Goal: Ask a question: Seek information or help from site administrators or community

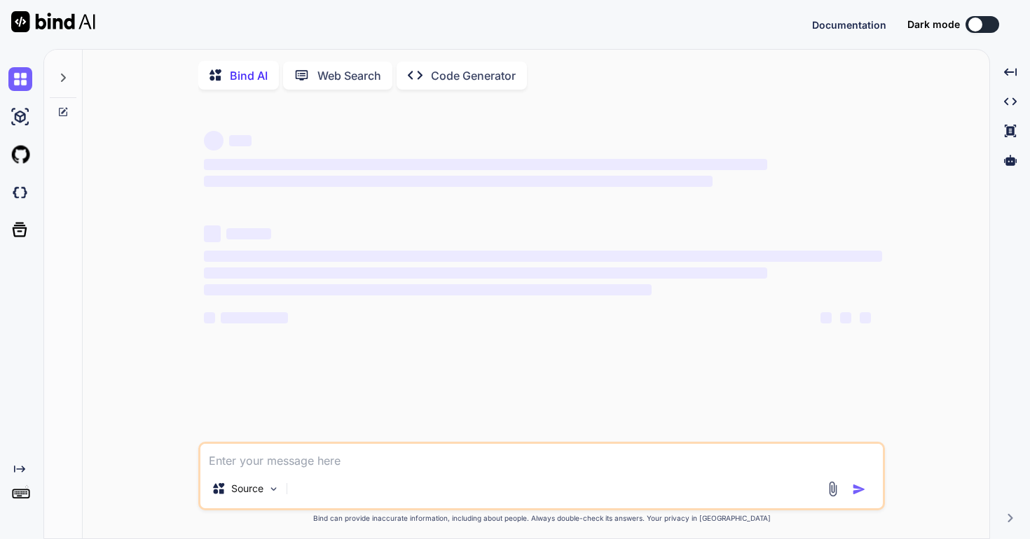
type textarea "x"
type textarea "<link rel="stylesheet" href="<?php echo MOD_URL.$module;?>/assets/css/custom.cs…"
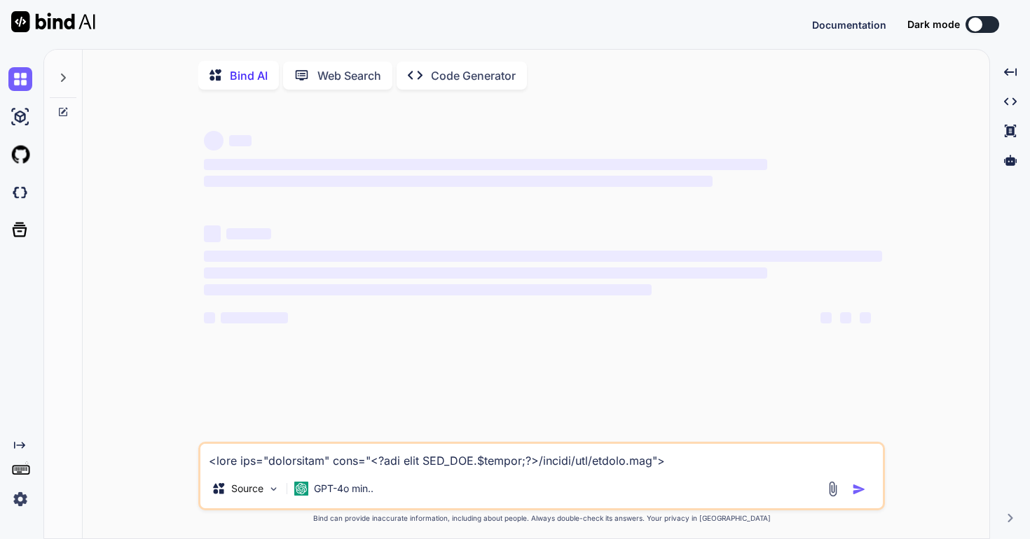
scroll to position [21675, 0]
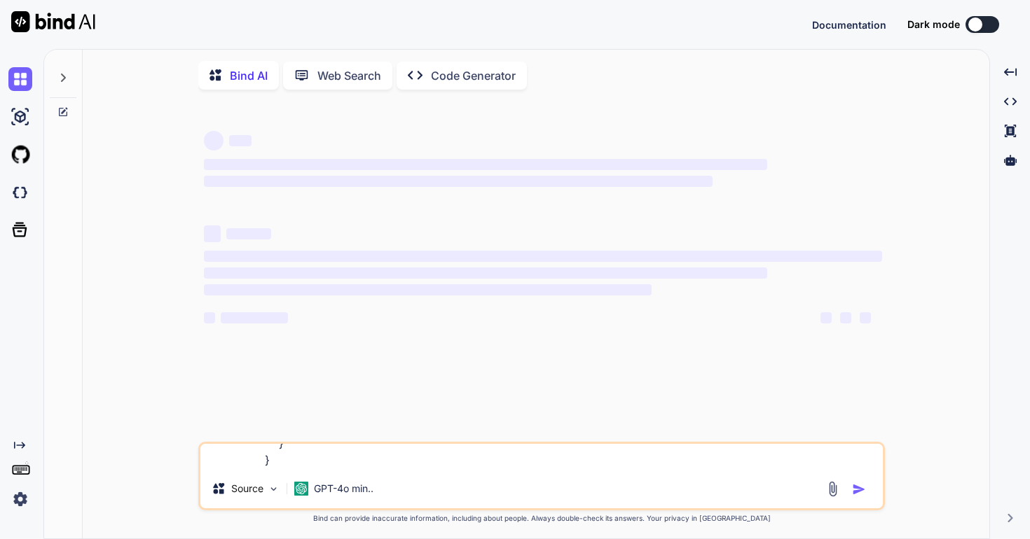
type textarea "x"
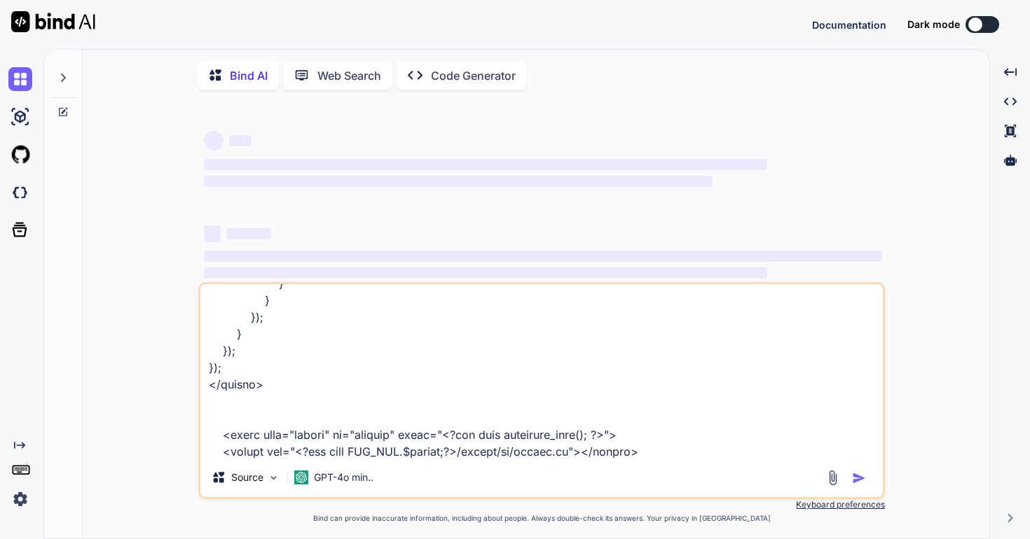
type textarea "<link rel="stylesheet" href="<?php echo MOD_URL.$module;?>/assets/css/custom.cs…"
type textarea "x"
type textarea "<link rel="stylesheet" href="<?php echo MOD_URL.$module;?>/assets/css/custom.cs…"
type textarea "x"
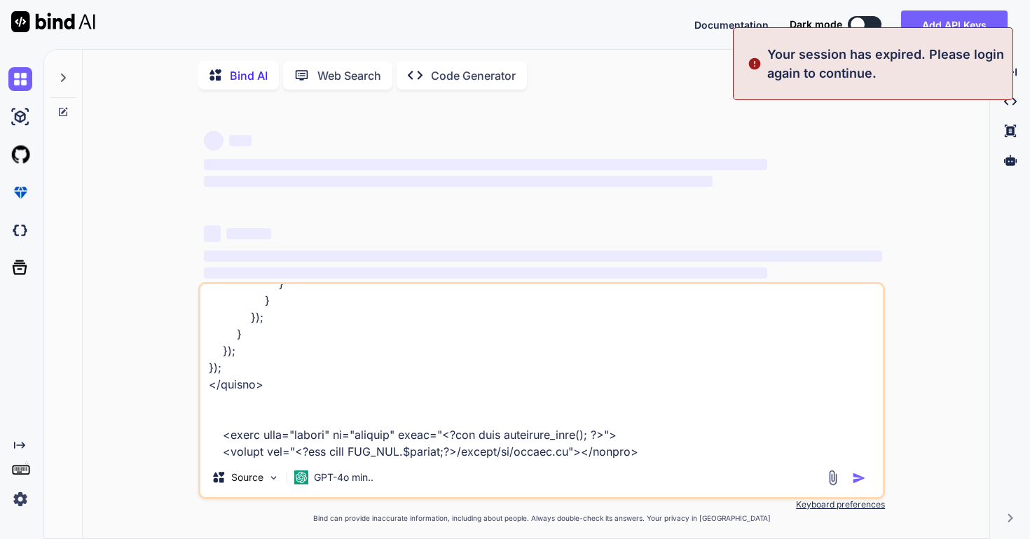
type textarea "<link rel="stylesheet" href="<?php echo MOD_URL.$module;?>/assets/css/custom.cs…"
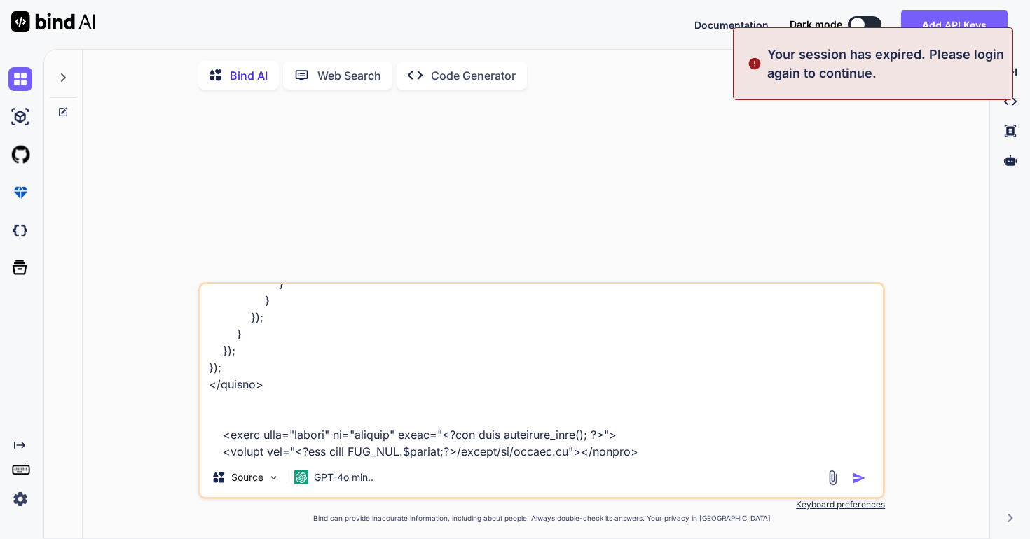
type textarea "x"
type textarea "<link rel="stylesheet" href="<?php echo MOD_URL.$module;?>/assets/css/custom.cs…"
click at [22, 498] on img at bounding box center [20, 500] width 24 height 24
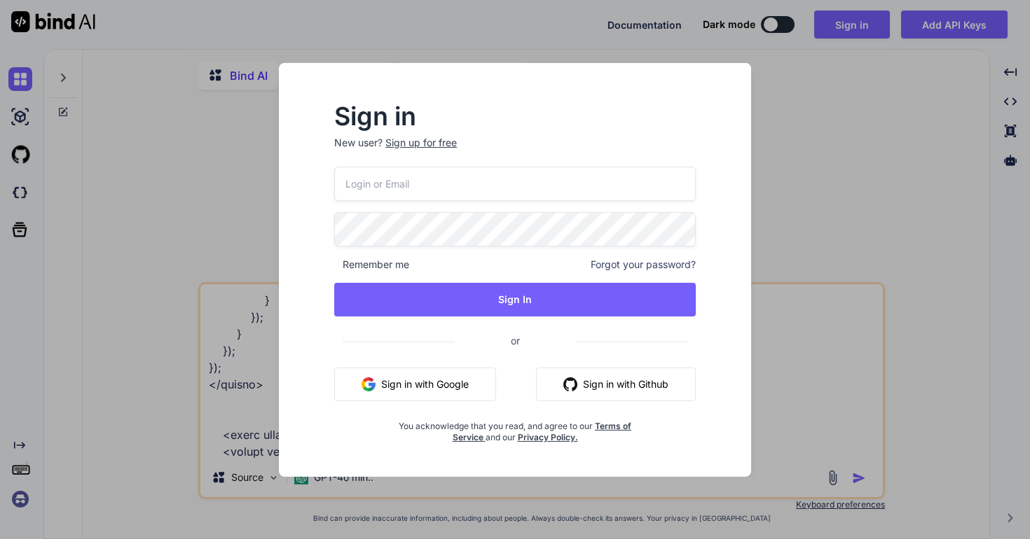
type input "[EMAIL_ADDRESS][DOMAIN_NAME]"
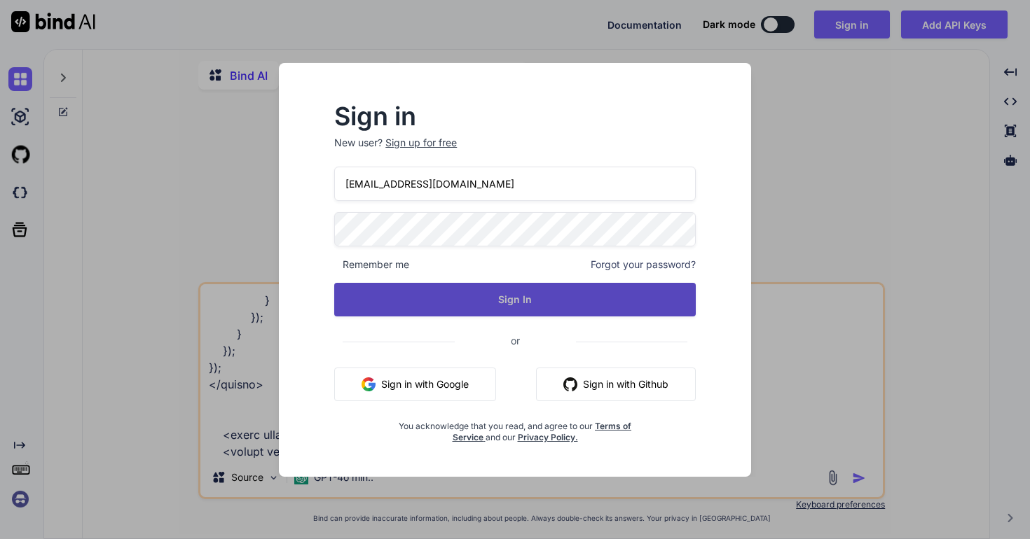
click at [478, 292] on button "Sign In" at bounding box center [515, 300] width 362 height 34
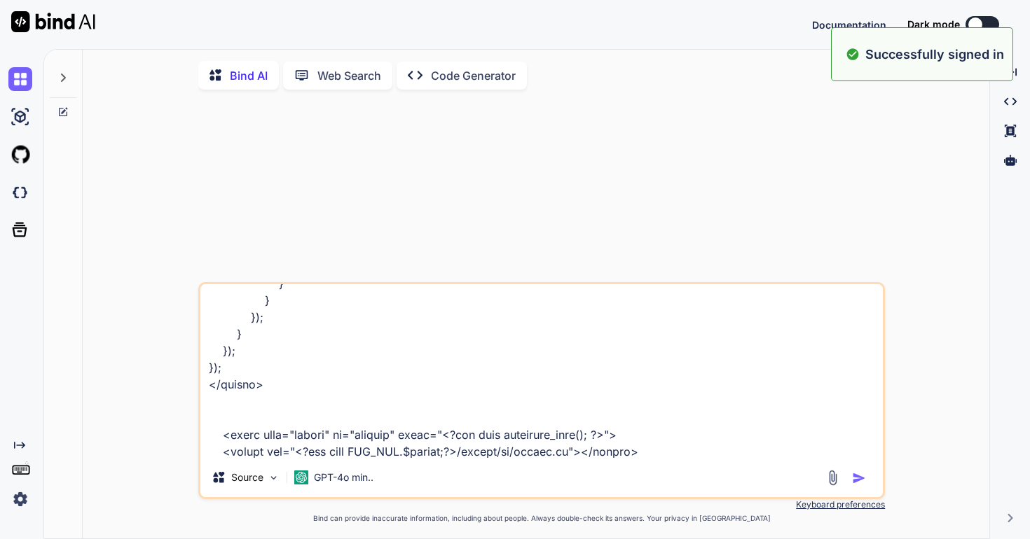
click at [743, 458] on textarea at bounding box center [541, 371] width 682 height 174
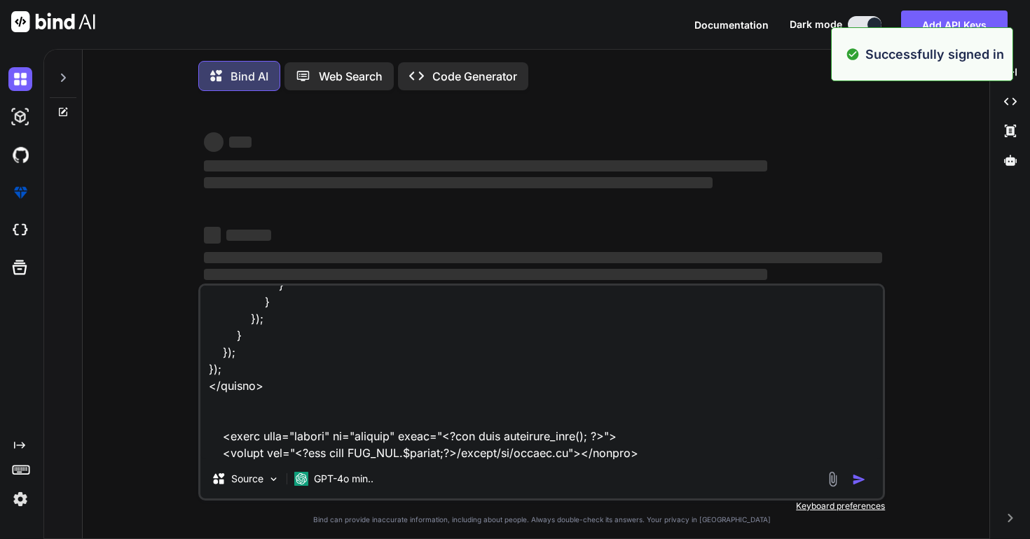
type textarea "x"
type textarea "<link rel="stylesheet" href="<?php echo MOD_URL.$module;?>/assets/css/custom.cs…"
type textarea "x"
type textarea "<link rel="stylesheet" href="<?php echo MOD_URL.$module;?>/assets/css/custom.cs…"
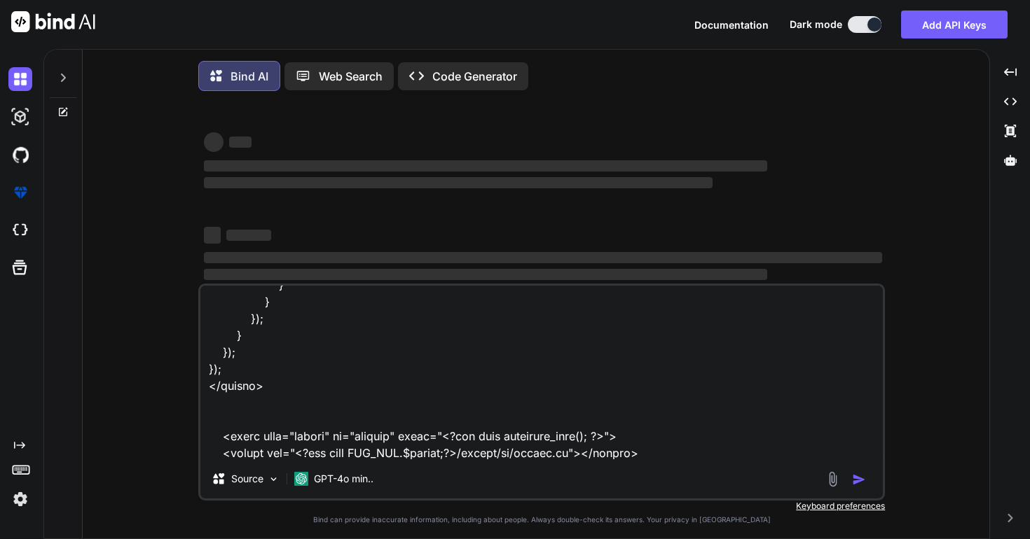
type textarea "x"
type textarea "<link rel="stylesheet" href="<?php echo MOD_URL.$module;?>/assets/css/custom.cs…"
type textarea "x"
type textarea "<link rel="stylesheet" href="<?php echo MOD_URL.$module;?>/assets/css/custom.cs…"
type textarea "x"
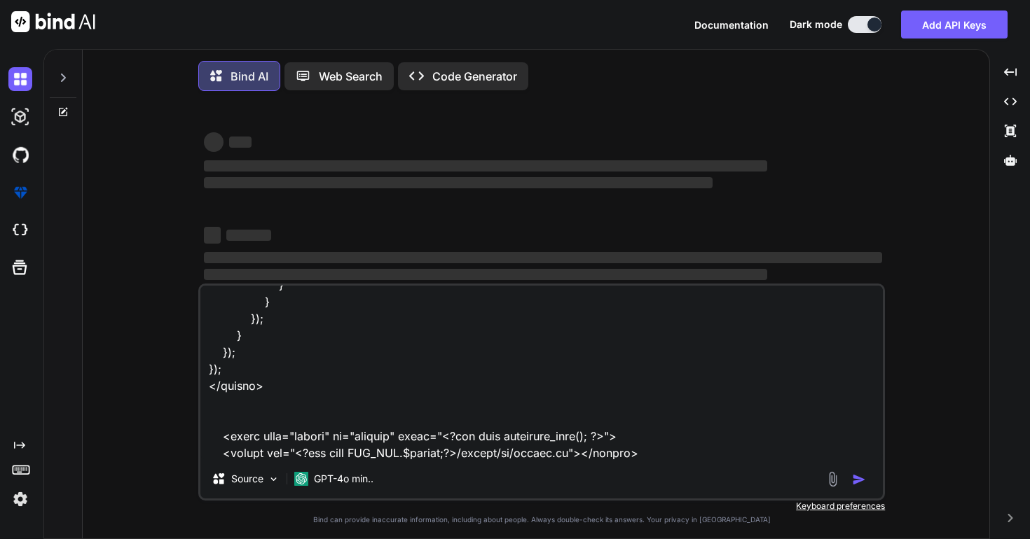
type textarea "<link rel="stylesheet" href="<?php echo MOD_URL.$module;?>/assets/css/custom.cs…"
type textarea "x"
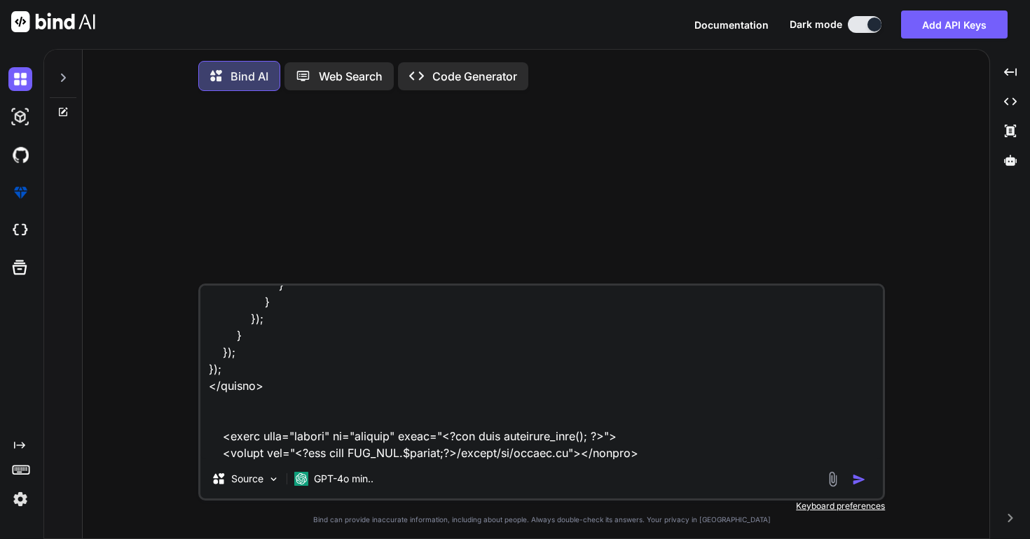
type textarea "<link rel="stylesheet" href="<?php echo MOD_URL.$module;?>/assets/css/custom.cs…"
type textarea "x"
type textarea "<link rel="stylesheet" href="<?php echo MOD_URL.$module;?>/assets/css/custom.cs…"
type textarea "x"
type textarea "<link rel="stylesheet" href="<?php echo MOD_URL.$module;?>/assets/css/custom.cs…"
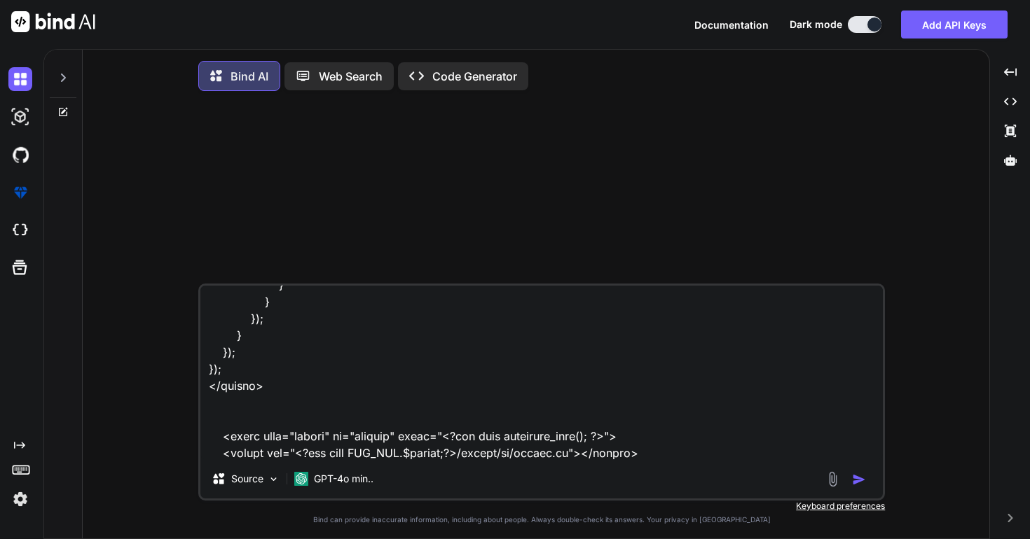
type textarea "x"
type textarea "<link rel="stylesheet" href="<?php echo MOD_URL.$module;?>/assets/css/custom.cs…"
type textarea "x"
type textarea "<link rel="stylesheet" href="<?php echo MOD_URL.$module;?>/assets/css/custom.cs…"
type textarea "x"
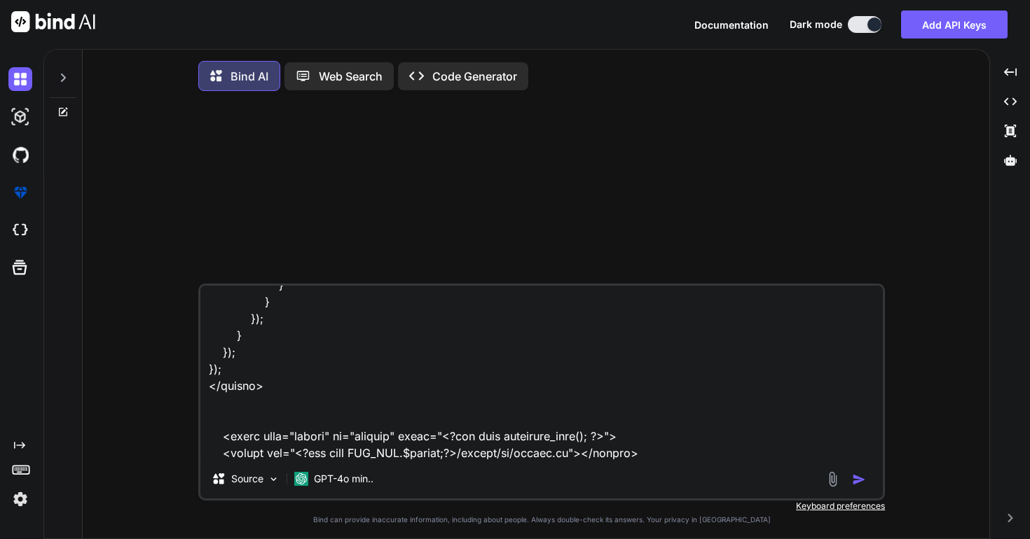
type textarea "<link rel="stylesheet" href="<?php echo MOD_URL.$module;?>/assets/css/custom.cs…"
type textarea "x"
type textarea "<link rel="stylesheet" href="<?php echo MOD_URL.$module;?>/assets/css/custom.cs…"
type textarea "x"
type textarea "<link rel="stylesheet" href="<?php echo MOD_URL.$module;?>/assets/css/custom.cs…"
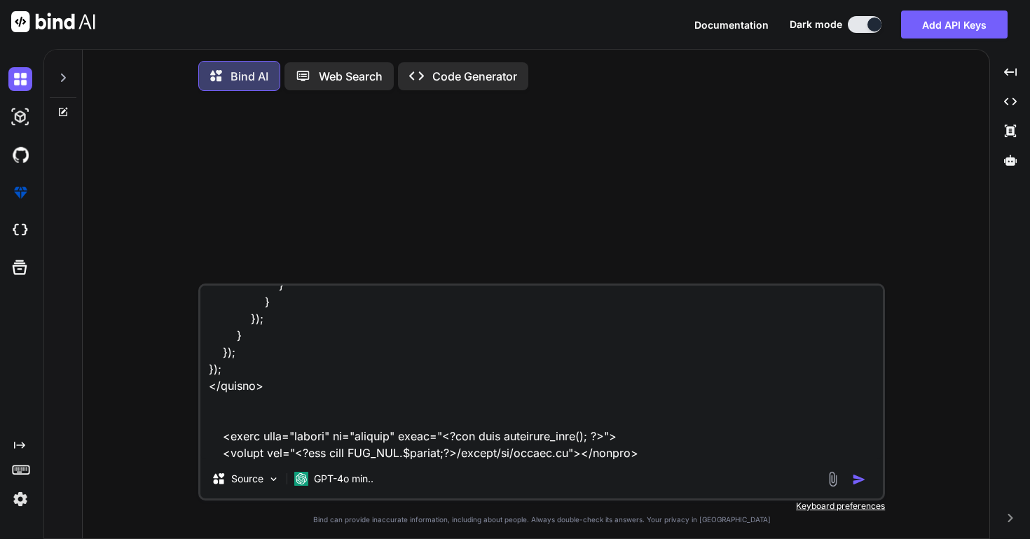
type textarea "x"
type textarea "<link rel="stylesheet" href="<?php echo MOD_URL.$module;?>/assets/css/custom.cs…"
type textarea "x"
type textarea "<link rel="stylesheet" href="<?php echo MOD_URL.$module;?>/assets/css/custom.cs…"
type textarea "x"
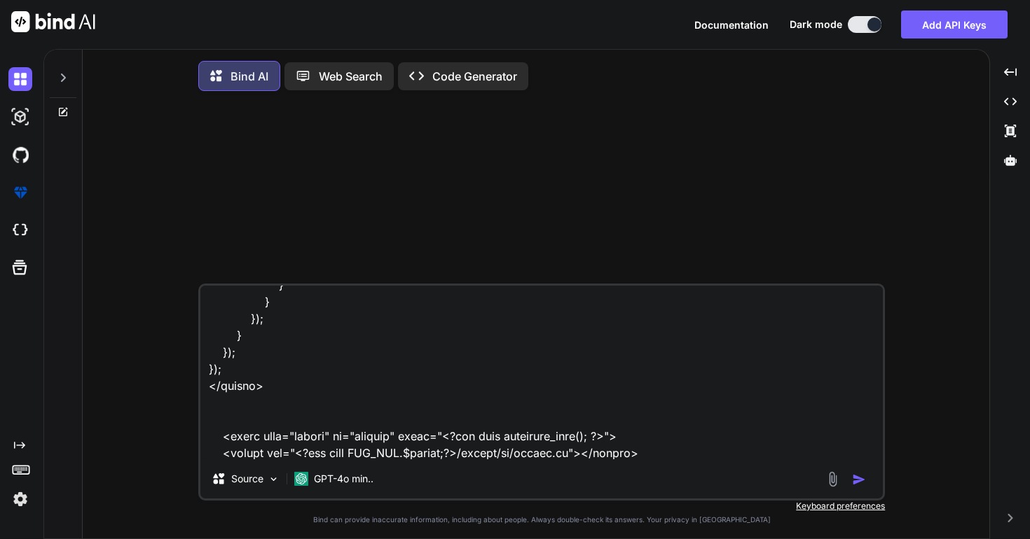
type textarea "<link rel="stylesheet" href="<?php echo MOD_URL.$module;?>/assets/css/custom.cs…"
type textarea "x"
type textarea "<link rel="stylesheet" href="<?php echo MOD_URL.$module;?>/assets/css/custom.cs…"
type textarea "x"
type textarea "<link rel="stylesheet" href="<?php echo MOD_URL.$module;?>/assets/css/custom.cs…"
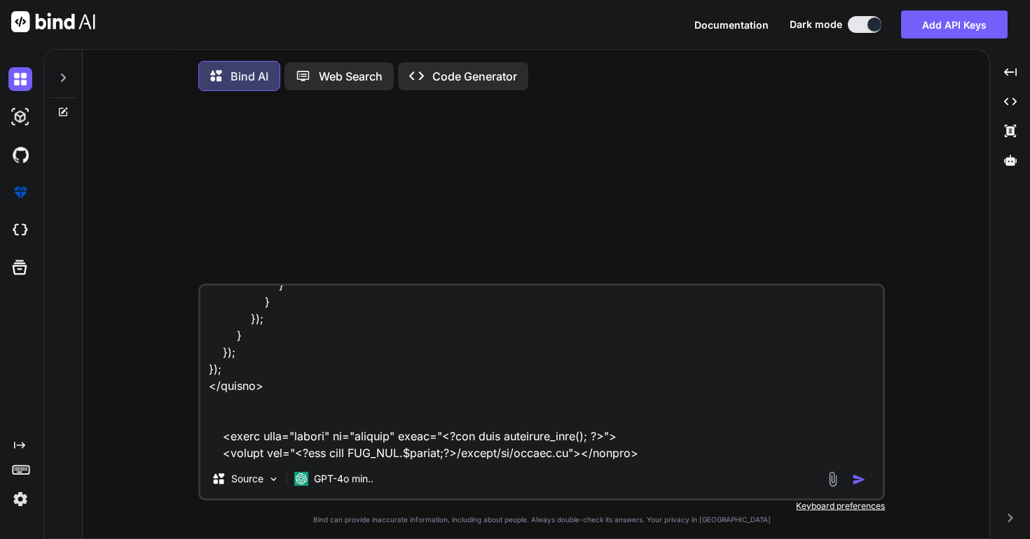
type textarea "x"
type textarea "<link rel="stylesheet" href="<?php echo MOD_URL.$module;?>/assets/css/custom.cs…"
type textarea "x"
type textarea "<link rel="stylesheet" href="<?php echo MOD_URL.$module;?>/assets/css/custom.cs…"
type textarea "x"
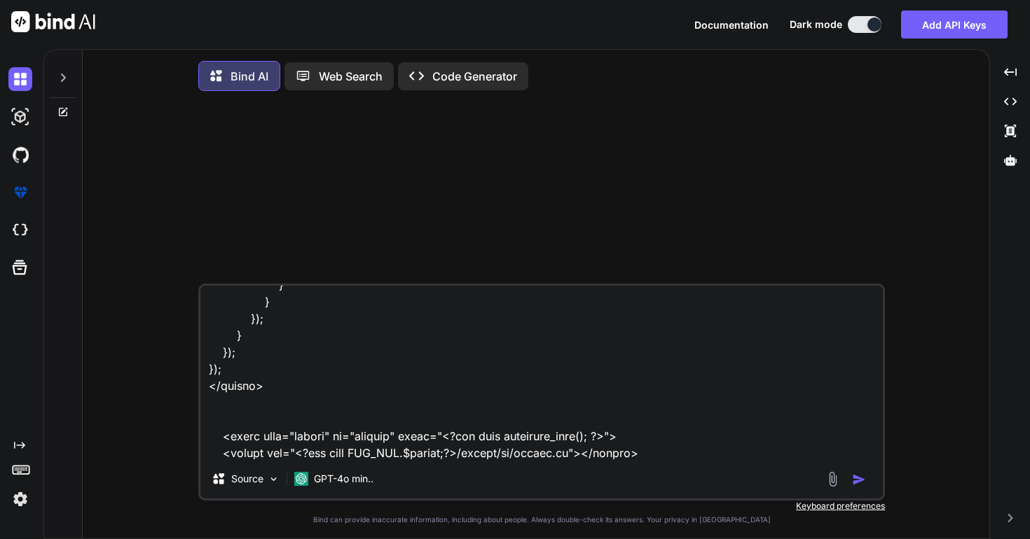
type textarea "<link rel="stylesheet" href="<?php echo MOD_URL.$module;?>/assets/css/custom.cs…"
type textarea "x"
type textarea "<link rel="stylesheet" href="<?php echo MOD_URL.$module;?>/assets/css/custom.cs…"
type textarea "x"
type textarea "<link rel="stylesheet" href="<?php echo MOD_URL.$module;?>/assets/css/custom.cs…"
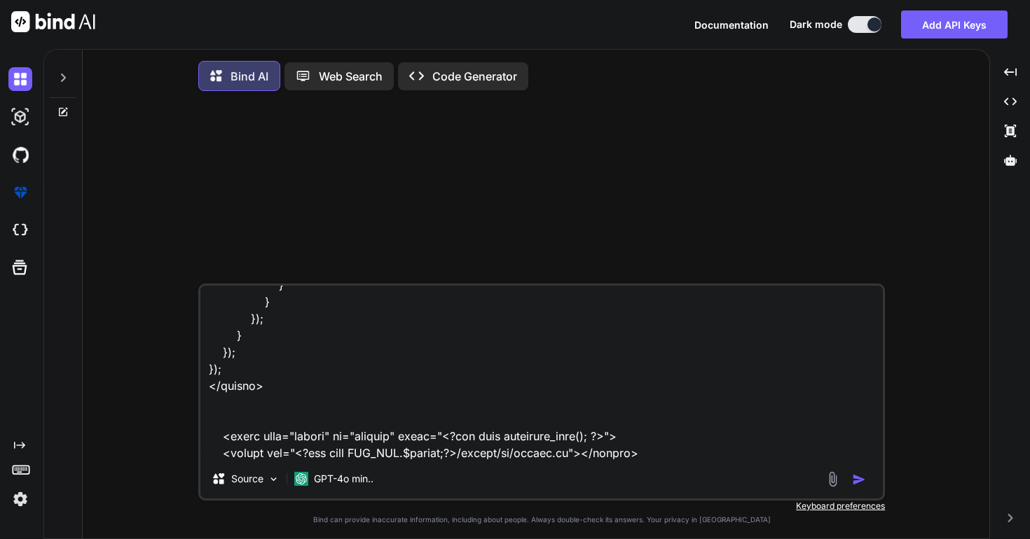
type textarea "x"
type textarea "<link rel="stylesheet" href="<?php echo MOD_URL.$module;?>/assets/css/custom.cs…"
type textarea "x"
type textarea "<link rel="stylesheet" href="<?php echo MOD_URL.$module;?>/assets/css/custom.cs…"
type textarea "x"
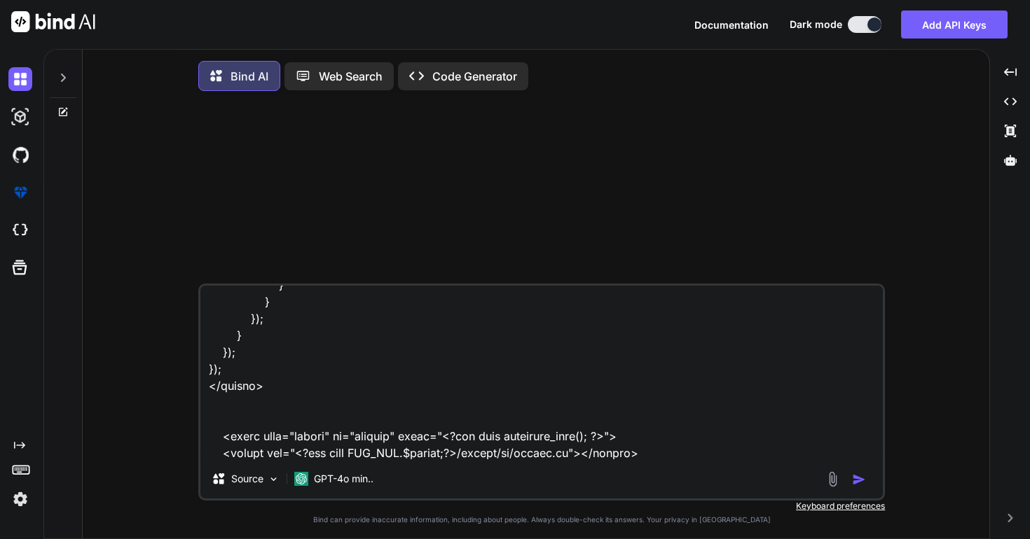
type textarea "<link rel="stylesheet" href="<?php echo MOD_URL.$module;?>/assets/css/custom.cs…"
type textarea "x"
type textarea "<link rel="stylesheet" href="<?php echo MOD_URL.$module;?>/assets/css/custom.cs…"
type textarea "x"
type textarea "<link rel="stylesheet" href="<?php echo MOD_URL.$module;?>/assets/css/custom.cs…"
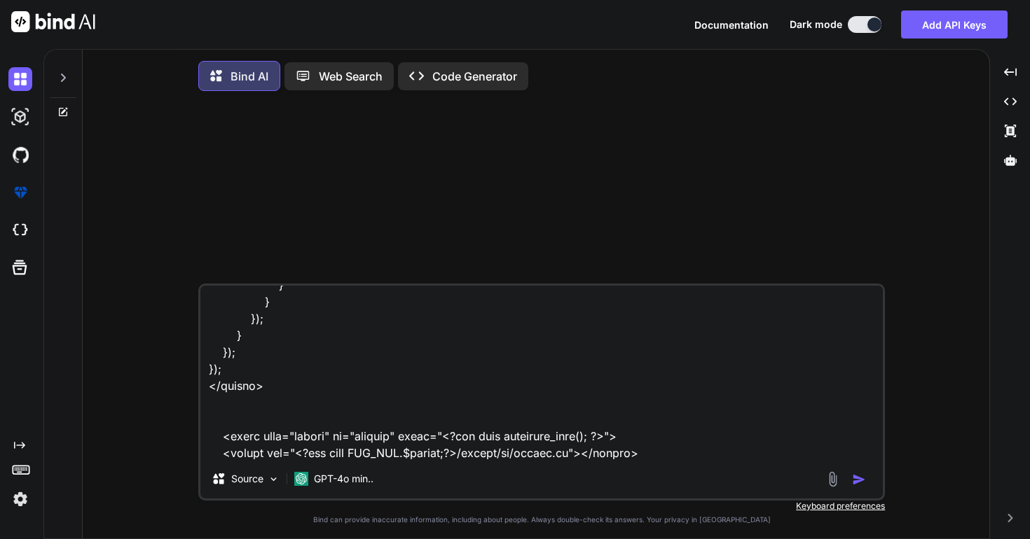
type textarea "x"
type textarea "<link rel="stylesheet" href="<?php echo MOD_URL.$module;?>/assets/css/custom.cs…"
type textarea "x"
type textarea "<link rel="stylesheet" href="<?php echo MOD_URL.$module;?>/assets/css/custom.cs…"
type textarea "x"
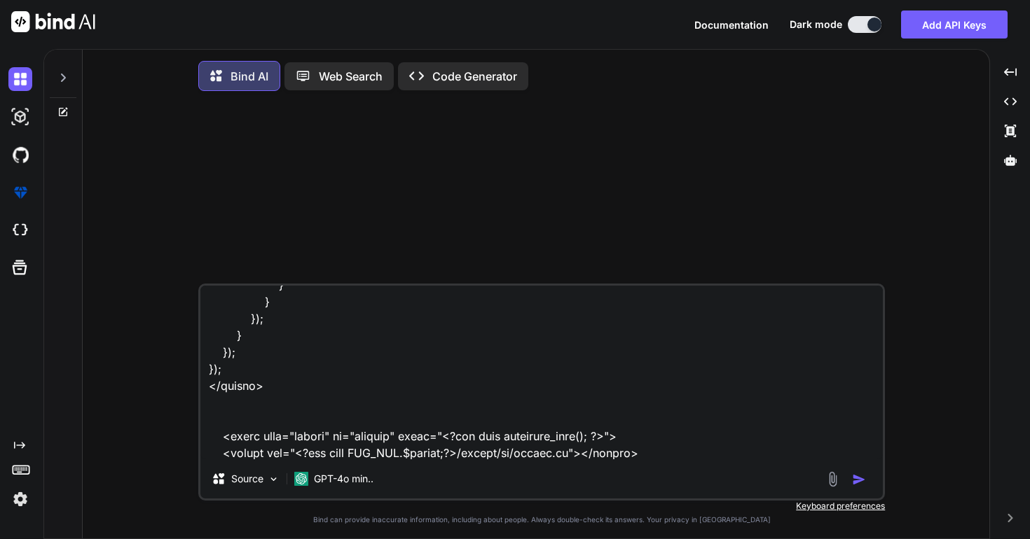
type textarea "<link rel="stylesheet" href="<?php echo MOD_URL.$module;?>/assets/css/custom.cs…"
type textarea "x"
type textarea "<link rel="stylesheet" href="<?php echo MOD_URL.$module;?>/assets/css/custom.cs…"
type textarea "x"
type textarea "<link rel="stylesheet" href="<?php echo MOD_URL.$module;?>/assets/css/custom.cs…"
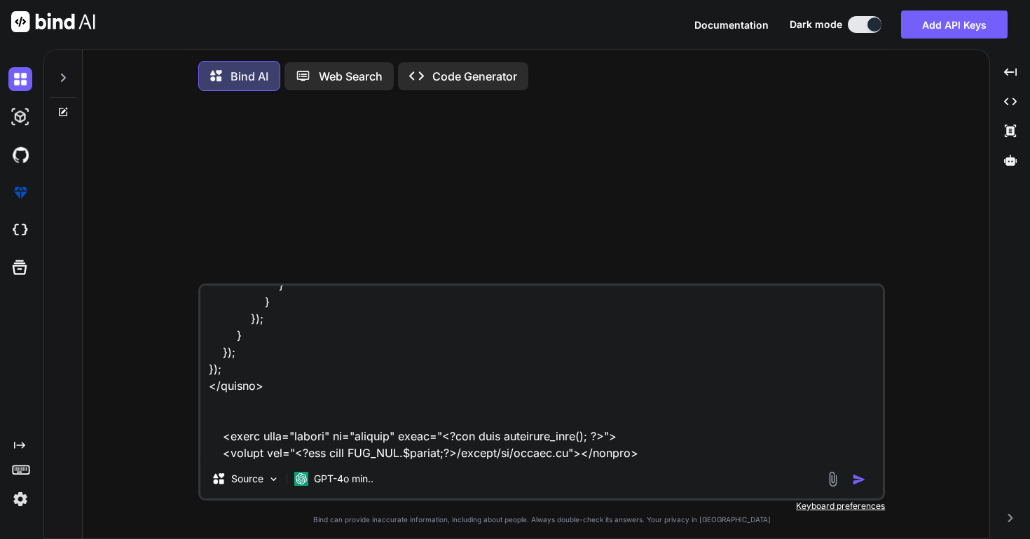
type textarea "x"
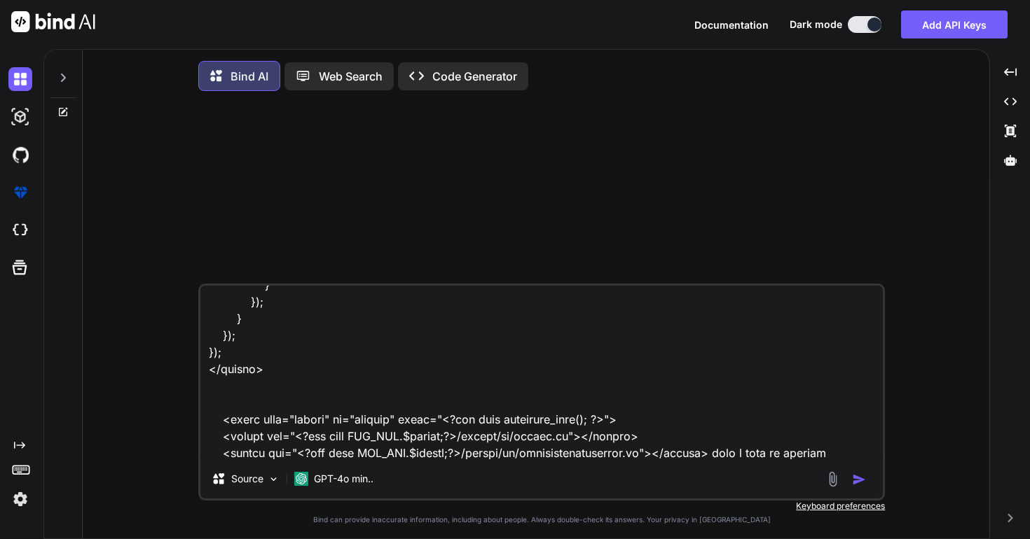
type textarea "<link rel="stylesheet" href="<?php echo MOD_URL.$module;?>/assets/css/custom.cs…"
type textarea "x"
type textarea "<link rel="stylesheet" href="<?php echo MOD_URL.$module;?>/assets/css/custom.cs…"
type textarea "x"
type textarea "<link rel="stylesheet" href="<?php echo MOD_URL.$module;?>/assets/css/custom.cs…"
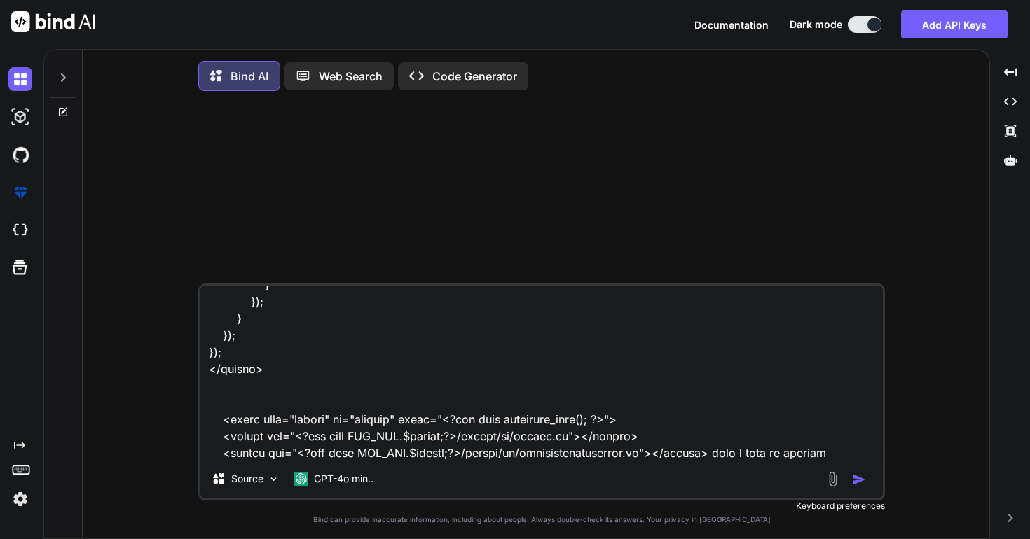
type textarea "x"
type textarea "<link rel="stylesheet" href="<?php echo MOD_URL.$module;?>/assets/css/custom.cs…"
type textarea "x"
type textarea "<link rel="stylesheet" href="<?php echo MOD_URL.$module;?>/assets/css/custom.cs…"
type textarea "x"
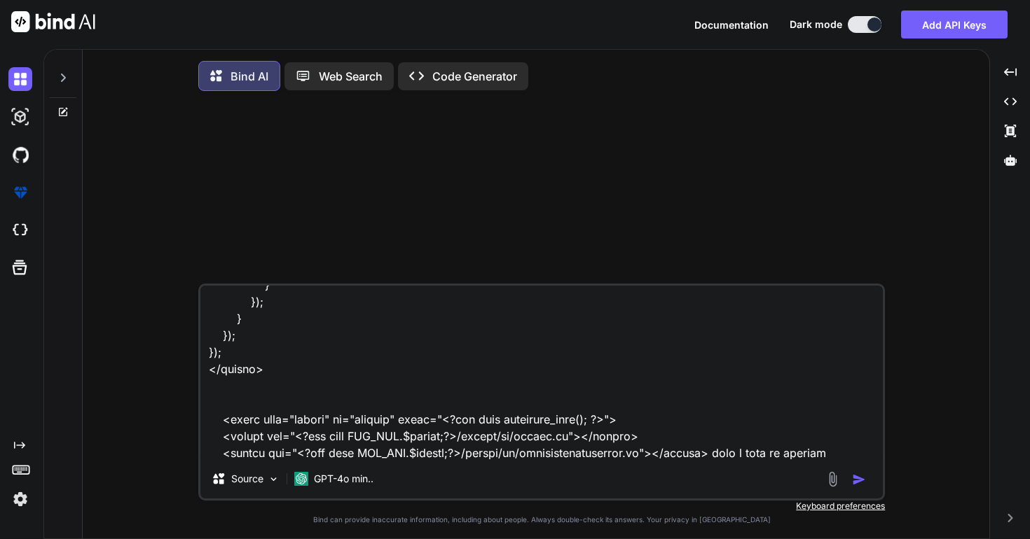
type textarea "<link rel="stylesheet" href="<?php echo MOD_URL.$module;?>/assets/css/custom.cs…"
type textarea "x"
type textarea "<link rel="stylesheet" href="<?php echo MOD_URL.$module;?>/assets/css/custom.cs…"
type textarea "x"
type textarea "<link rel="stylesheet" href="<?php echo MOD_URL.$module;?>/assets/css/custom.cs…"
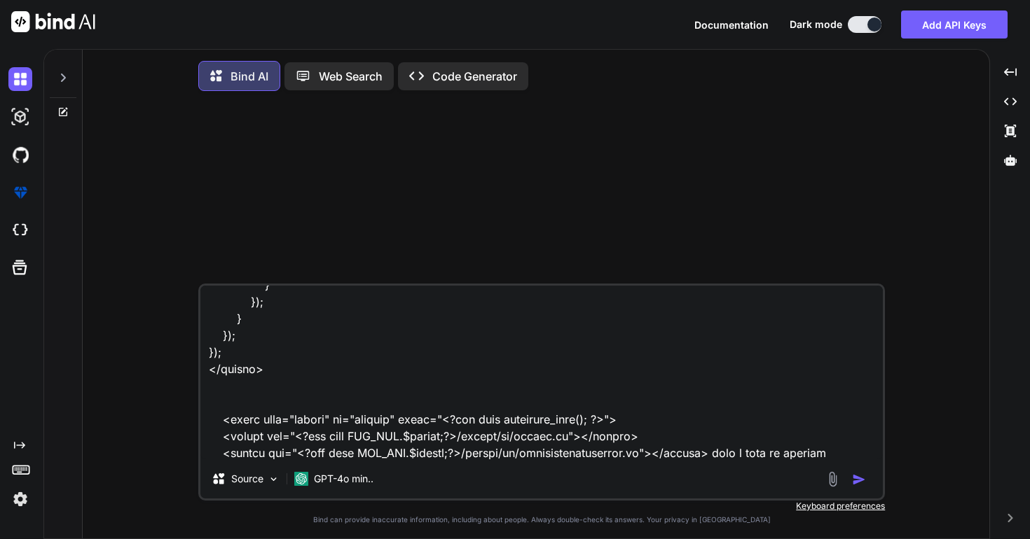
type textarea "x"
type textarea "<link rel="stylesheet" href="<?php echo MOD_URL.$module;?>/assets/css/custom.cs…"
type textarea "x"
type textarea "<link rel="stylesheet" href="<?php echo MOD_URL.$module;?>/assets/css/custom.cs…"
type textarea "x"
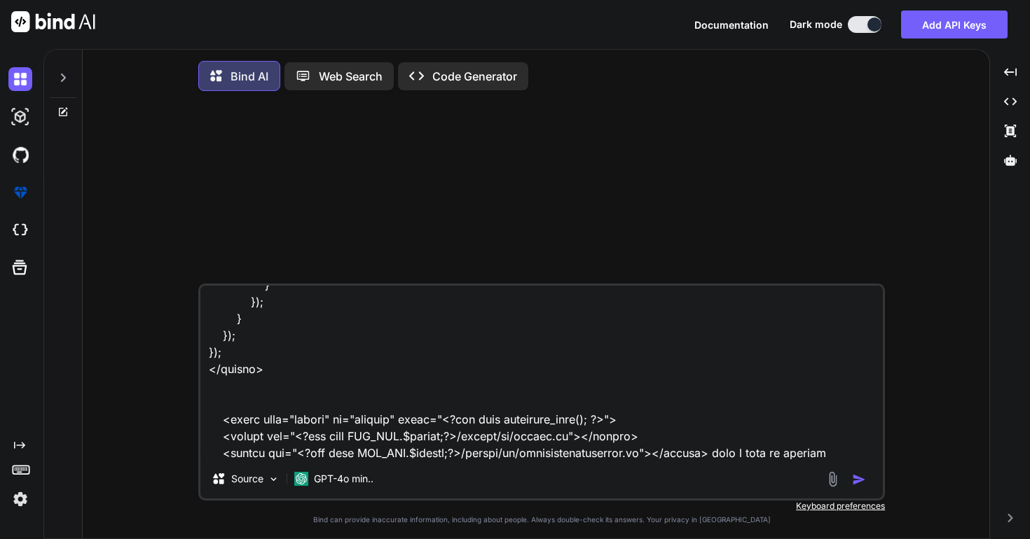
type textarea "<link rel="stylesheet" href="<?php echo MOD_URL.$module;?>/assets/css/custom.cs…"
type textarea "x"
type textarea "<link rel="stylesheet" href="<?php echo MOD_URL.$module;?>/assets/css/custom.cs…"
type textarea "x"
type textarea "<link rel="stylesheet" href="<?php echo MOD_URL.$module;?>/assets/css/custom.cs…"
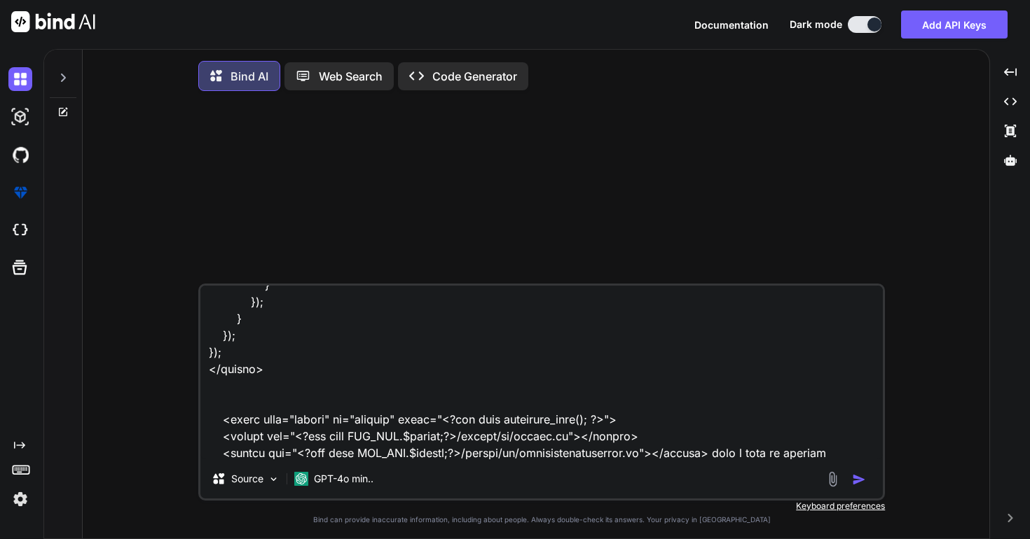
type textarea "x"
type textarea "<link rel="stylesheet" href="<?php echo MOD_URL.$module;?>/assets/css/custom.cs…"
type textarea "x"
type textarea "<link rel="stylesheet" href="<?php echo MOD_URL.$module;?>/assets/css/custom.cs…"
type textarea "x"
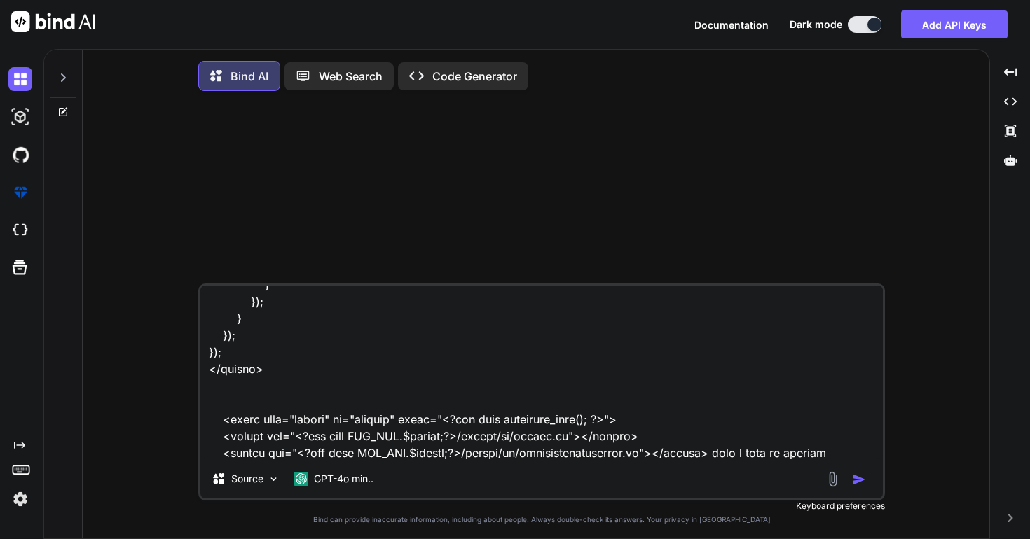
type textarea "<link rel="stylesheet" href="<?php echo MOD_URL.$module;?>/assets/css/custom.cs…"
type textarea "x"
type textarea "<link rel="stylesheet" href="<?php echo MOD_URL.$module;?>/assets/css/custom.cs…"
type textarea "x"
type textarea "<link rel="stylesheet" href="<?php echo MOD_URL.$module;?>/assets/css/custom.cs…"
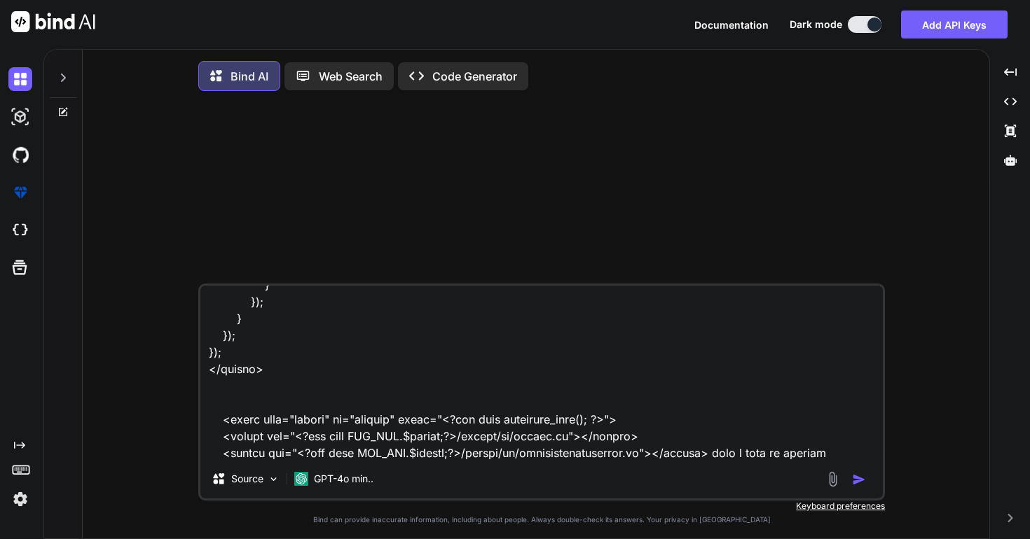
type textarea "x"
type textarea "<link rel="stylesheet" href="<?php echo MOD_URL.$module;?>/assets/css/custom.cs…"
type textarea "x"
type textarea "<link rel="stylesheet" href="<?php echo MOD_URL.$module;?>/assets/css/custom.cs…"
type textarea "x"
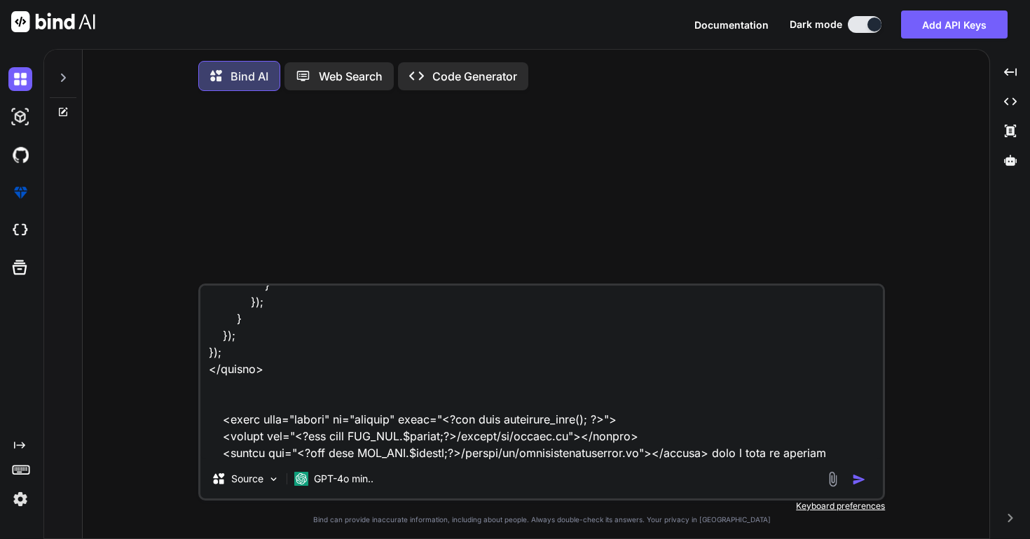
type textarea "<link rel="stylesheet" href="<?php echo MOD_URL.$module;?>/assets/css/custom.cs…"
type textarea "x"
type textarea "<link rel="stylesheet" href="<?php echo MOD_URL.$module;?>/assets/css/custom.cs…"
type textarea "x"
type textarea "<link rel="stylesheet" href="<?php echo MOD_URL.$module;?>/assets/css/custom.cs…"
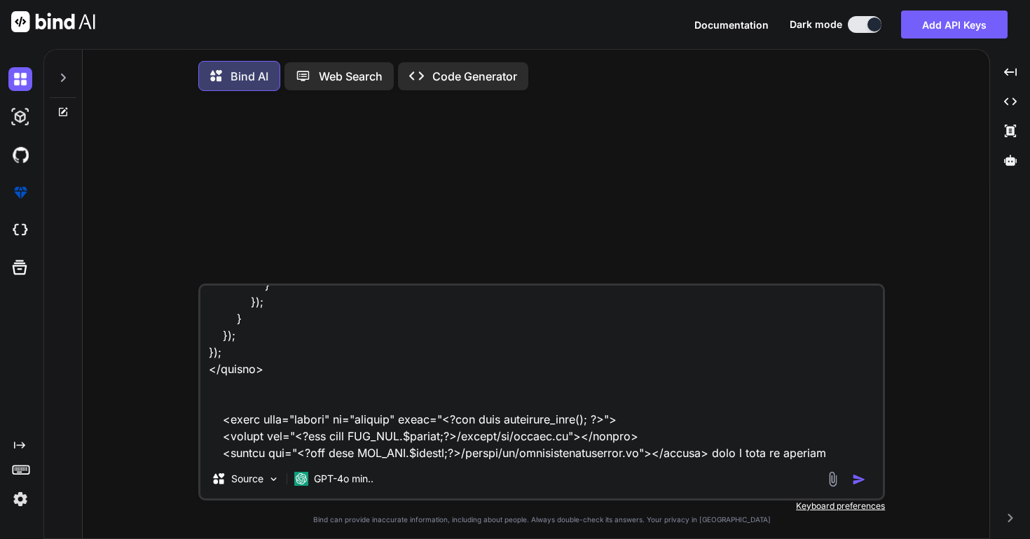
type textarea "x"
type textarea "<link rel="stylesheet" href="<?php echo MOD_URL.$module;?>/assets/css/custom.cs…"
type textarea "x"
type textarea "<link rel="stylesheet" href="<?php echo MOD_URL.$module;?>/assets/css/custom.cs…"
type textarea "x"
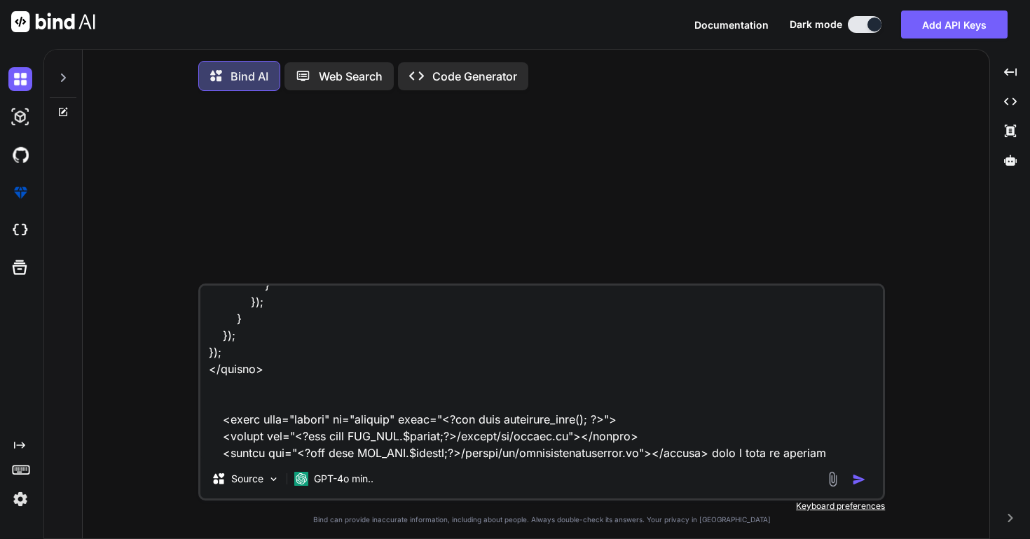
type textarea "<link rel="stylesheet" href="<?php echo MOD_URL.$module;?>/assets/css/custom.cs…"
type textarea "x"
type textarea "<link rel="stylesheet" href="<?php echo MOD_URL.$module;?>/assets/css/custom.cs…"
type textarea "x"
type textarea "<link rel="stylesheet" href="<?php echo MOD_URL.$module;?>/assets/css/custom.cs…"
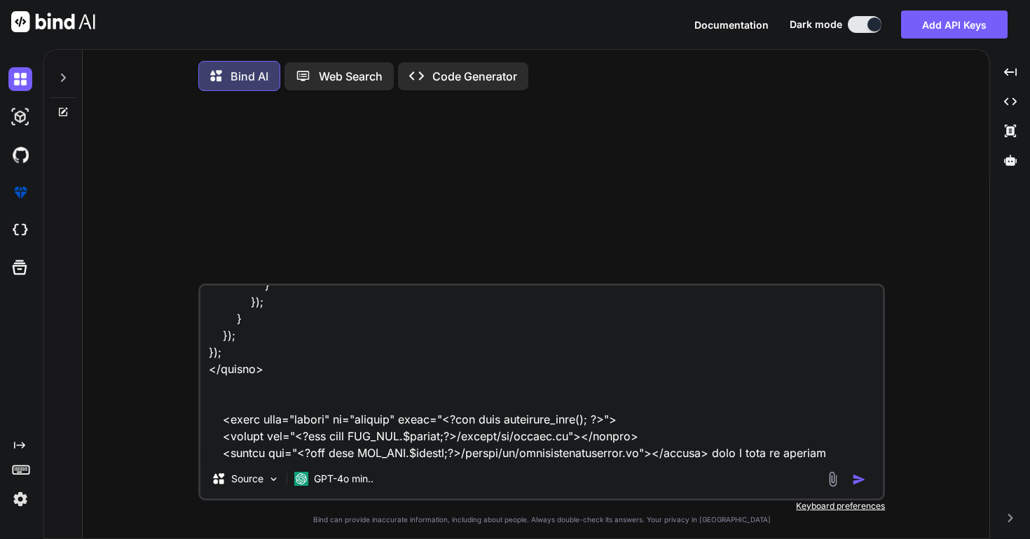
type textarea "x"
type textarea "<link rel="stylesheet" href="<?php echo MOD_URL.$module;?>/assets/css/custom.cs…"
type textarea "x"
type textarea "<link rel="stylesheet" href="<?php echo MOD_URL.$module;?>/assets/css/custom.cs…"
type textarea "x"
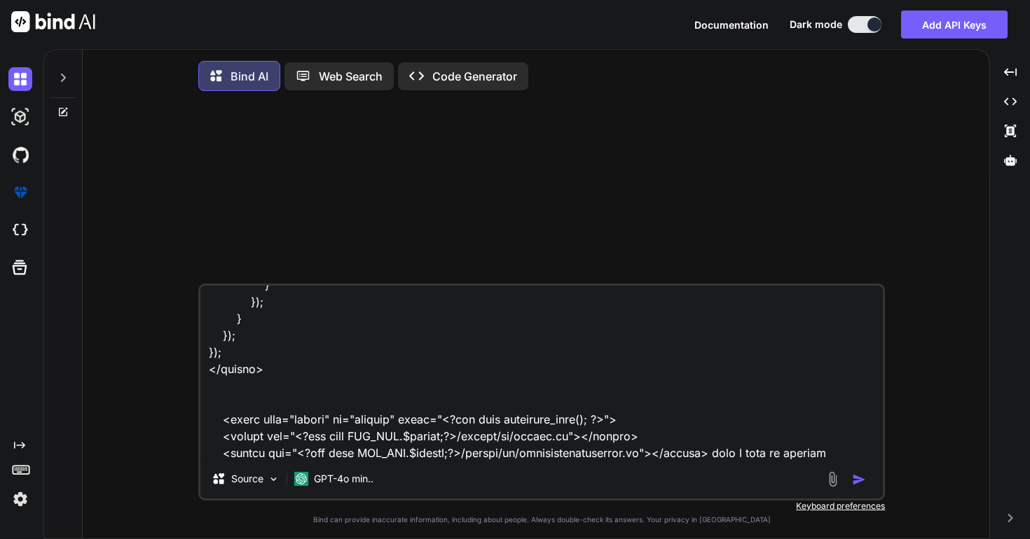
type textarea "<link rel="stylesheet" href="<?php echo MOD_URL.$module;?>/assets/css/custom.cs…"
type textarea "x"
type textarea "<link rel="stylesheet" href="<?php echo MOD_URL.$module;?>/assets/css/custom.cs…"
type textarea "x"
type textarea "<link rel="stylesheet" href="<?php echo MOD_URL.$module;?>/assets/css/custom.cs…"
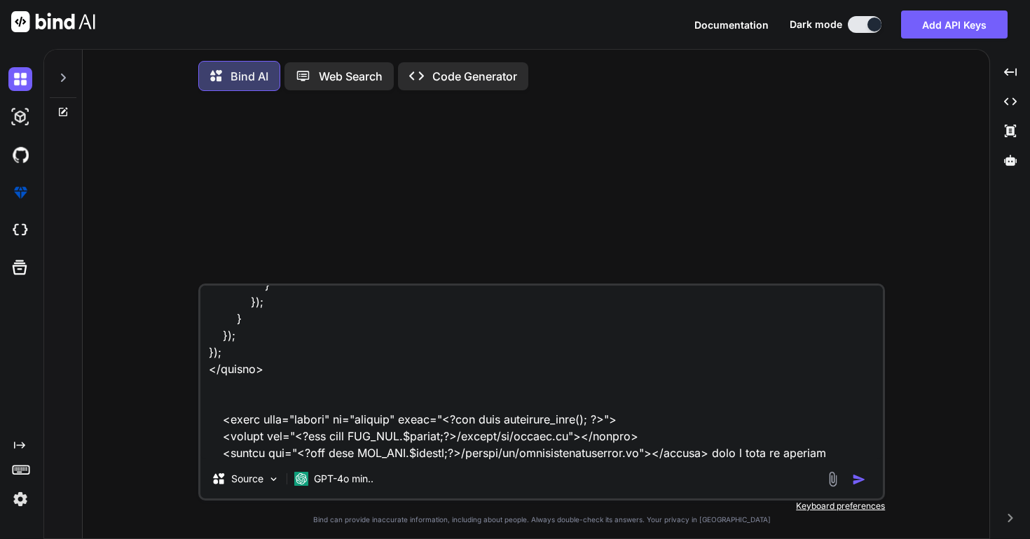
type textarea "x"
type textarea "<link rel="stylesheet" href="<?php echo MOD_URL.$module;?>/assets/css/custom.cs…"
type textarea "x"
type textarea "<link rel="stylesheet" href="<?php echo MOD_URL.$module;?>/assets/css/custom.cs…"
type textarea "x"
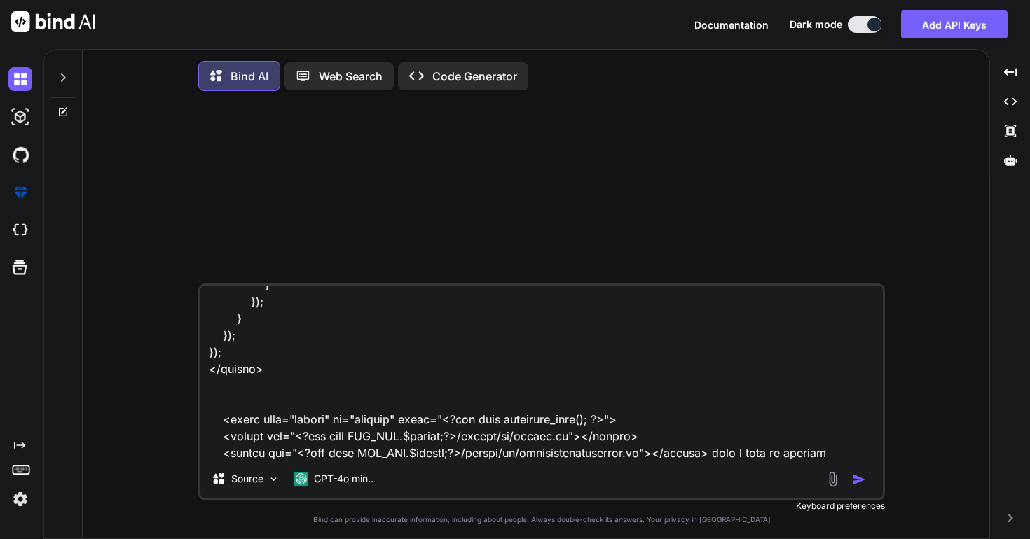
type textarea "<link rel="stylesheet" href="<?php echo MOD_URL.$module;?>/assets/css/custom.cs…"
type textarea "x"
type textarea "<link rel="stylesheet" href="<?php echo MOD_URL.$module;?>/assets/css/custom.cs…"
type textarea "x"
type textarea "<link rel="stylesheet" href="<?php echo MOD_URL.$module;?>/assets/css/custom.cs…"
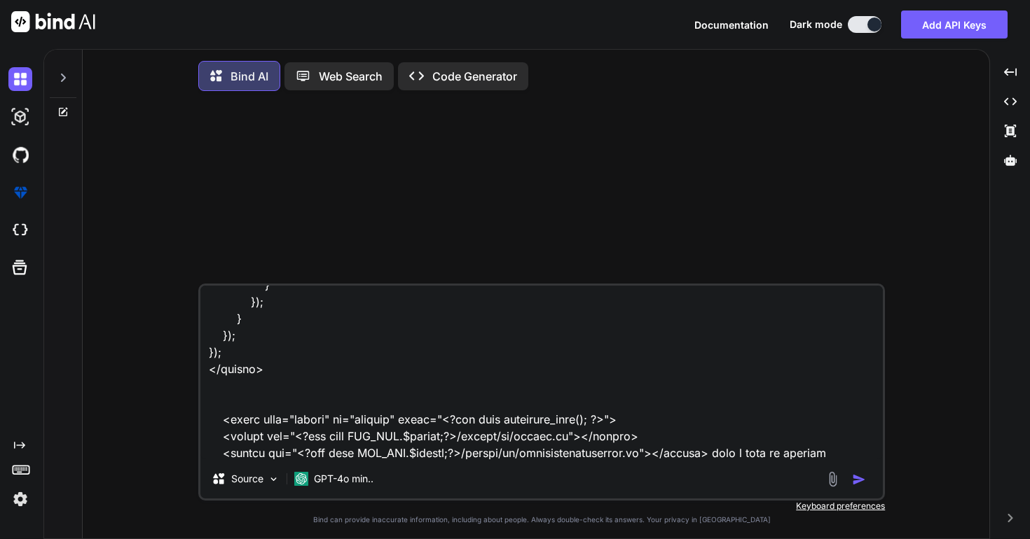
type textarea "x"
type textarea "<link rel="stylesheet" href="<?php echo MOD_URL.$module;?>/assets/css/custom.cs…"
type textarea "x"
type textarea "<link rel="stylesheet" href="<?php echo MOD_URL.$module;?>/assets/css/custom.cs…"
type textarea "x"
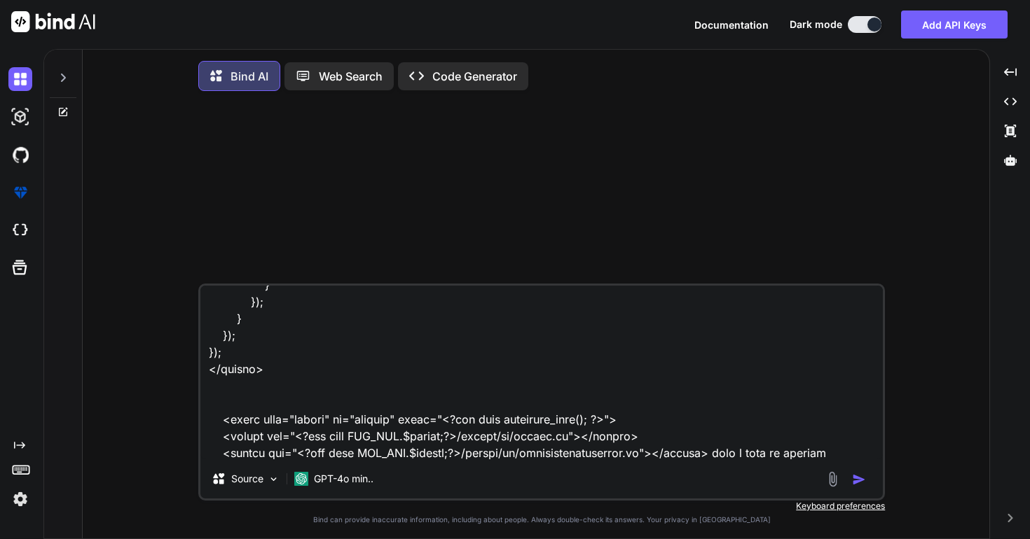
type textarea "<link rel="stylesheet" href="<?php echo MOD_URL.$module;?>/assets/css/custom.cs…"
type textarea "x"
type textarea "<link rel="stylesheet" href="<?php echo MOD_URL.$module;?>/assets/css/custom.cs…"
type textarea "x"
type textarea "<link rel="stylesheet" href="<?php echo MOD_URL.$module;?>/assets/css/custom.cs…"
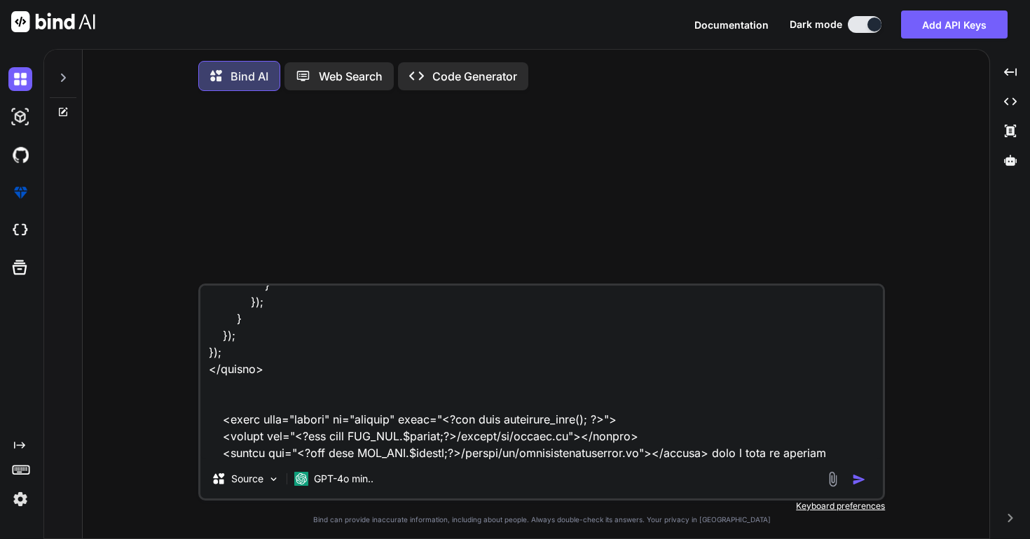
type textarea "x"
type textarea "<link rel="stylesheet" href="<?php echo MOD_URL.$module;?>/assets/css/custom.cs…"
type textarea "x"
type textarea "<link rel="stylesheet" href="<?php echo MOD_URL.$module;?>/assets/css/custom.cs…"
type textarea "x"
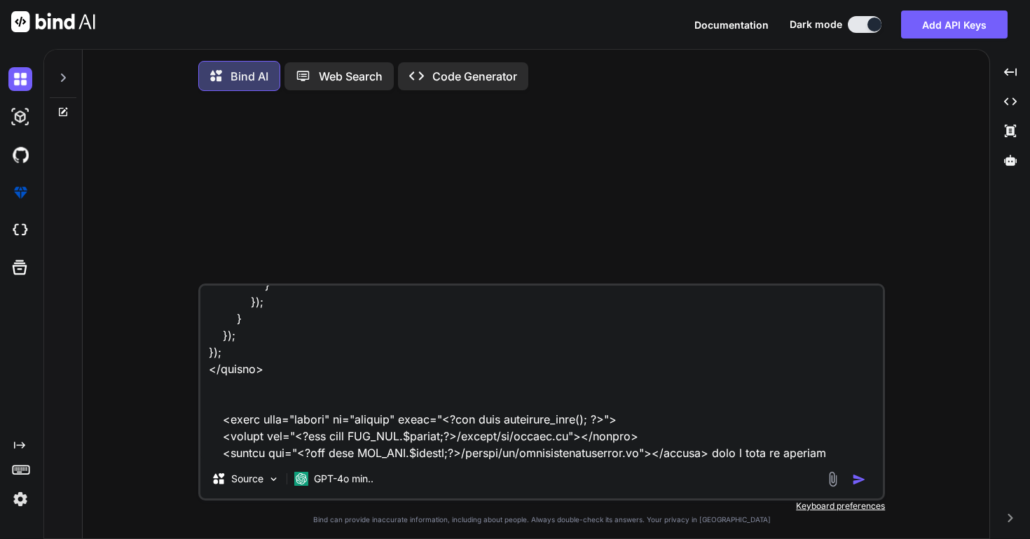
type textarea "<link rel="stylesheet" href="<?php echo MOD_URL.$module;?>/assets/css/custom.cs…"
type textarea "x"
type textarea "<link rel="stylesheet" href="<?php echo MOD_URL.$module;?>/assets/css/custom.cs…"
type textarea "x"
type textarea "<link rel="stylesheet" href="<?php echo MOD_URL.$module;?>/assets/css/custom.cs…"
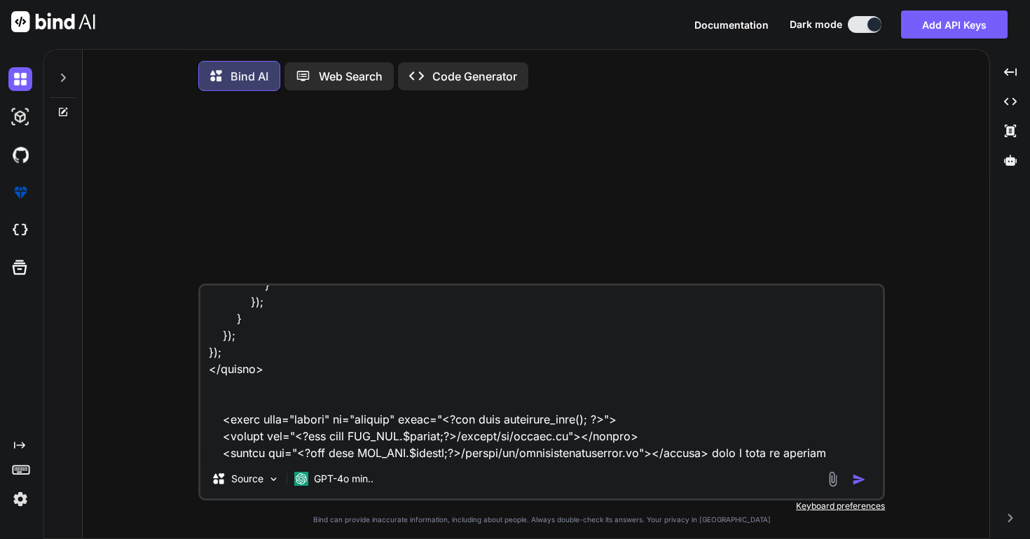
type textarea "x"
type textarea "<link rel="stylesheet" href="<?php echo MOD_URL.$module;?>/assets/css/custom.cs…"
type textarea "x"
type textarea "<link rel="stylesheet" href="<?php echo MOD_URL.$module;?>/assets/css/custom.cs…"
type textarea "x"
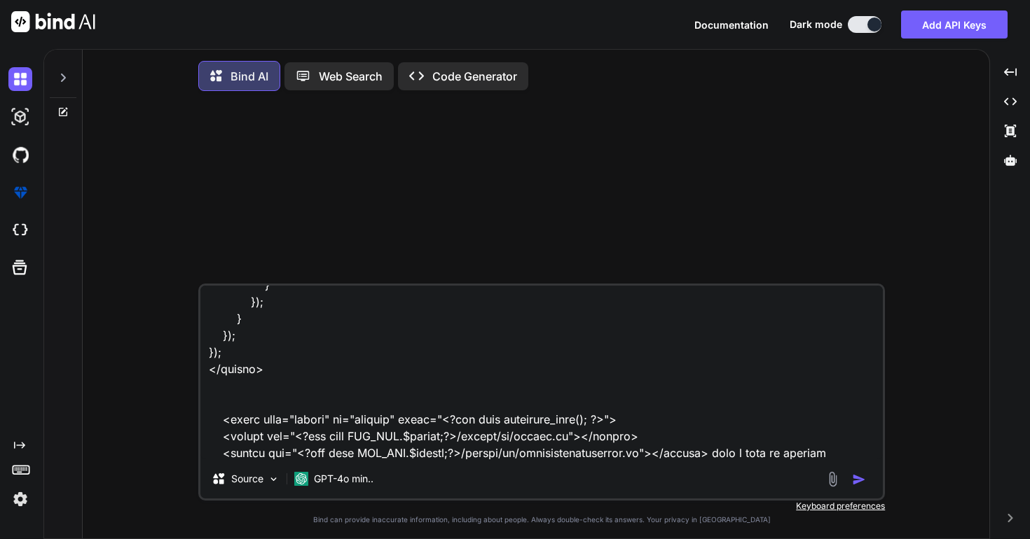
type textarea "<link rel="stylesheet" href="<?php echo MOD_URL.$module;?>/assets/css/custom.cs…"
type textarea "x"
type textarea "<link rel="stylesheet" href="<?php echo MOD_URL.$module;?>/assets/css/custom.cs…"
type textarea "x"
type textarea "<link rel="stylesheet" href="<?php echo MOD_URL.$module;?>/assets/css/custom.cs…"
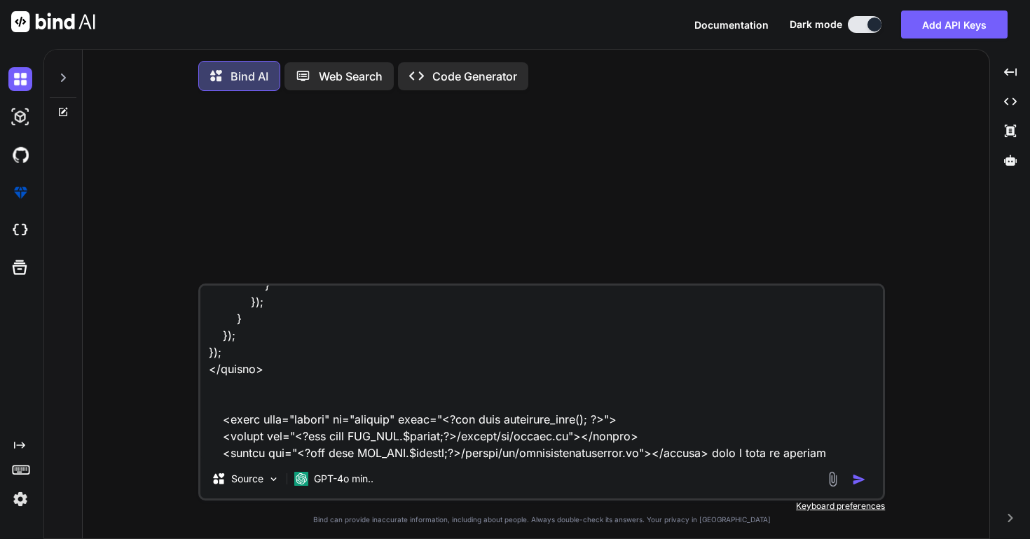
type textarea "x"
type textarea "<link rel="stylesheet" href="<?php echo MOD_URL.$module;?>/assets/css/custom.cs…"
type textarea "x"
type textarea "<link rel="stylesheet" href="<?php echo MOD_URL.$module;?>/assets/css/custom.cs…"
type textarea "x"
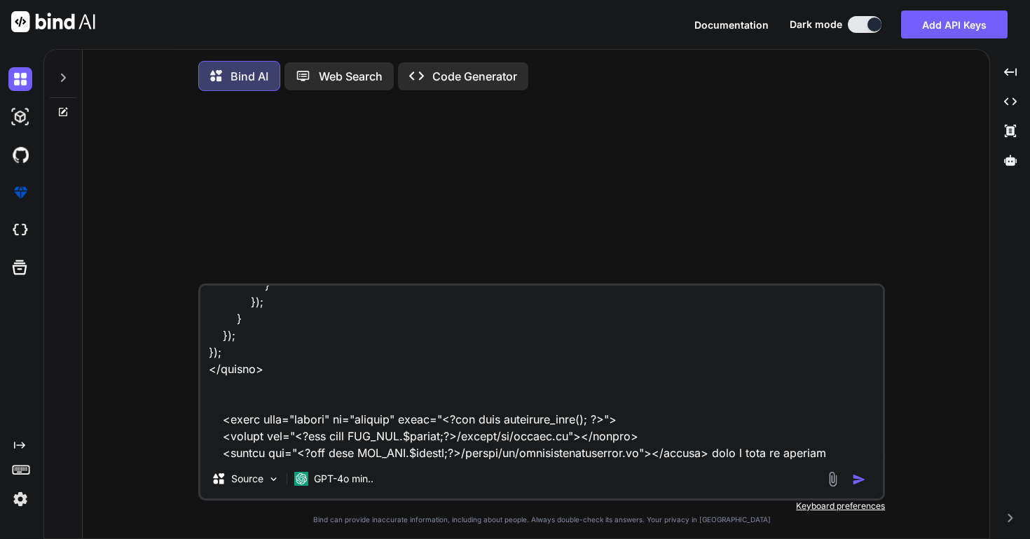
type textarea "<link rel="stylesheet" href="<?php echo MOD_URL.$module;?>/assets/css/custom.cs…"
type textarea "x"
type textarea "<link rel="stylesheet" href="<?php echo MOD_URL.$module;?>/assets/css/custom.cs…"
type textarea "x"
type textarea "<link rel="stylesheet" href="<?php echo MOD_URL.$module;?>/assets/css/custom.cs…"
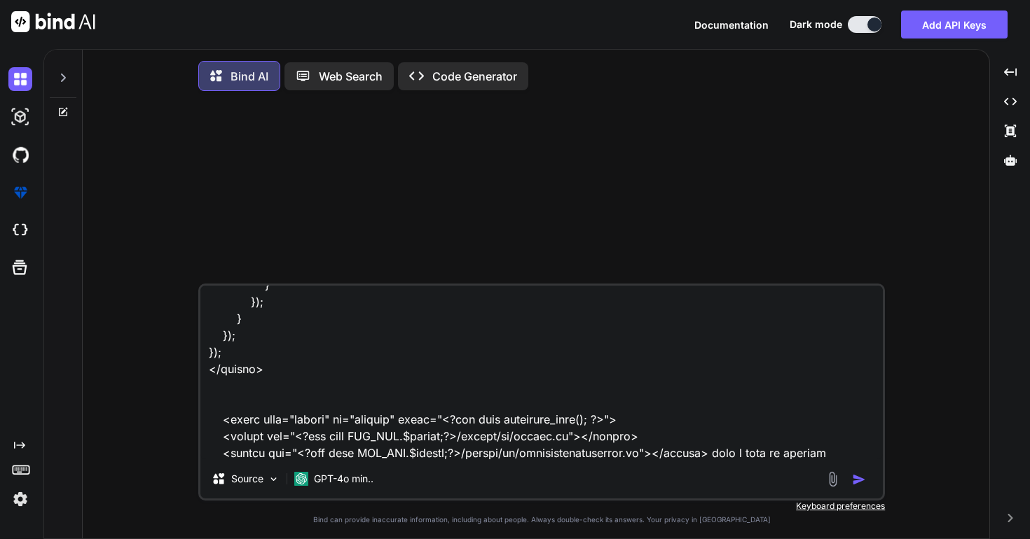
type textarea "x"
type textarea "<link rel="stylesheet" href="<?php echo MOD_URL.$module;?>/assets/css/custom.cs…"
type textarea "x"
type textarea "<link rel="stylesheet" href="<?php echo MOD_URL.$module;?>/assets/css/custom.cs…"
type textarea "x"
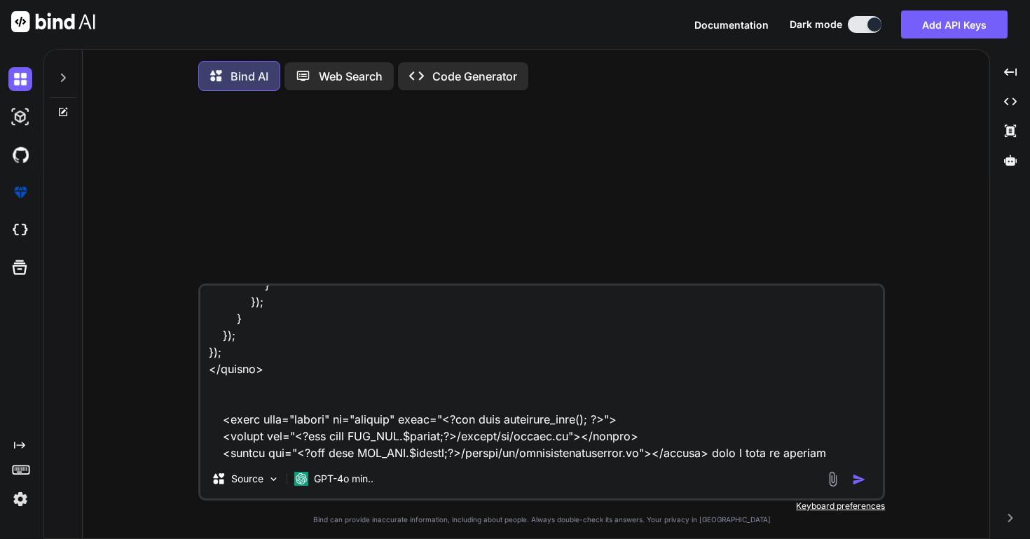
type textarea "<link rel="stylesheet" href="<?php echo MOD_URL.$module;?>/assets/css/custom.cs…"
type textarea "x"
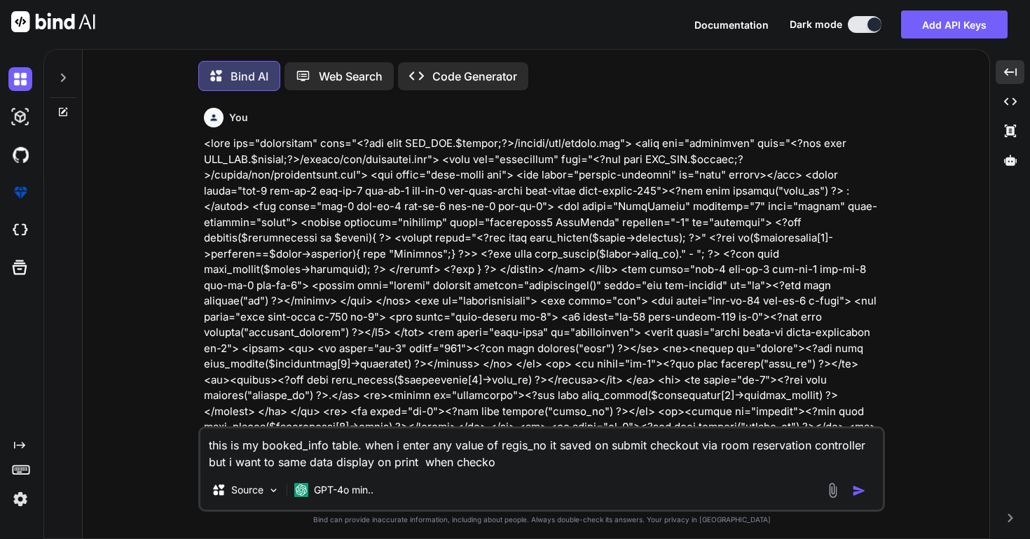
scroll to position [6592, 0]
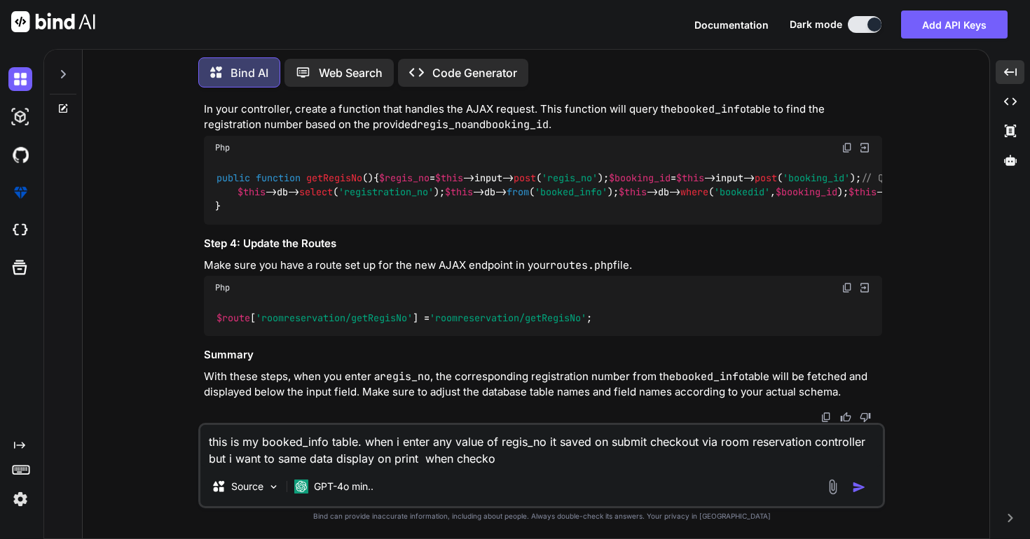
type textarea "this is my booked_info table. when i enter any value of regis_no it saved on su…"
type textarea "x"
type textarea "this is my booked_info table. when i enter any value of regis_no it saved on su…"
type textarea "x"
type textarea "this is my booked_info table. when i enter any value of regis_no it saved on su…"
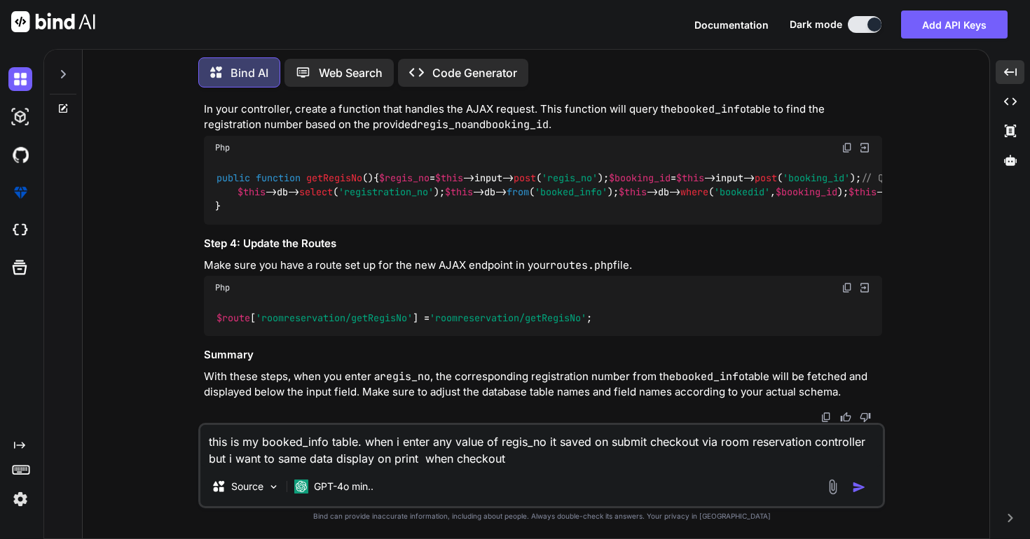
type textarea "x"
type textarea "this is my booked_info table. when i enter any value of regis_no it saved on su…"
type textarea "x"
type textarea "this is my booked_info table. when i enter any value of regis_no it saved on su…"
type textarea "x"
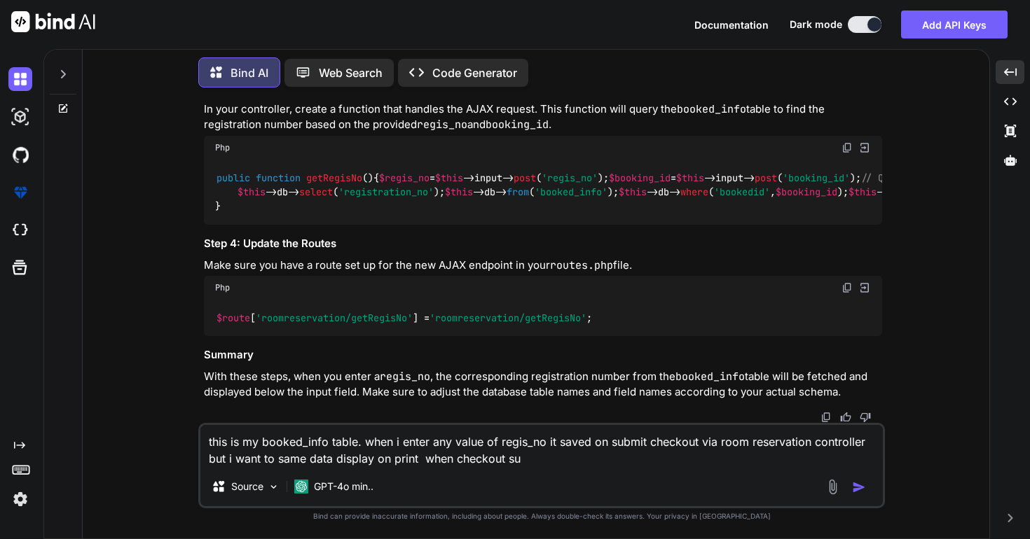
type textarea "this is my booked_info table. when i enter any value of regis_no it saved on su…"
type textarea "x"
type textarea "this is my booked_info table. when i enter any value of regis_no it saved on su…"
type textarea "x"
type textarea "this is my booked_info table. when i enter any value of regis_no it saved on su…"
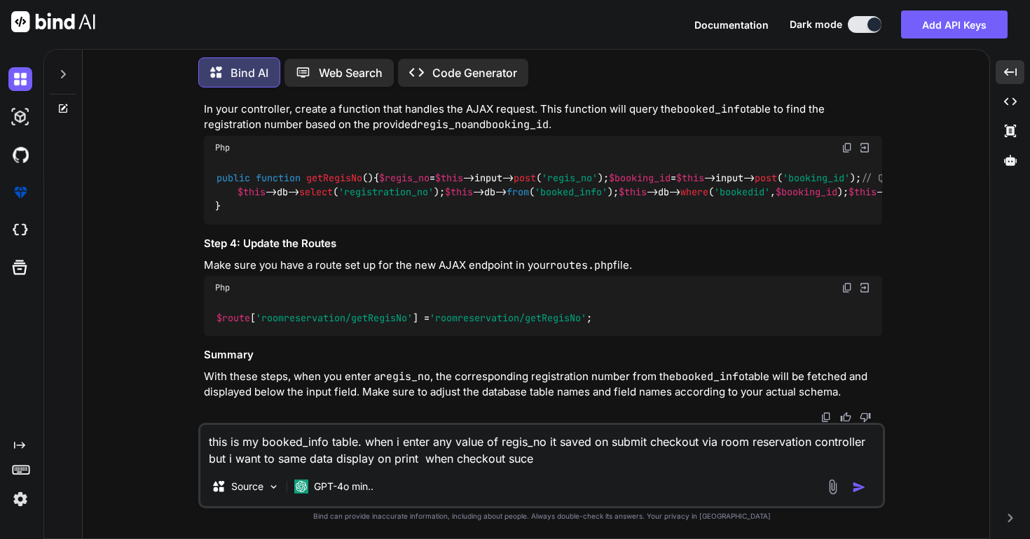
type textarea "x"
type textarea "this is my booked_info table. when i enter any value of regis_no it saved on su…"
type textarea "x"
type textarea "this is my booked_info table. when i enter any value of regis_no it saved on su…"
type textarea "x"
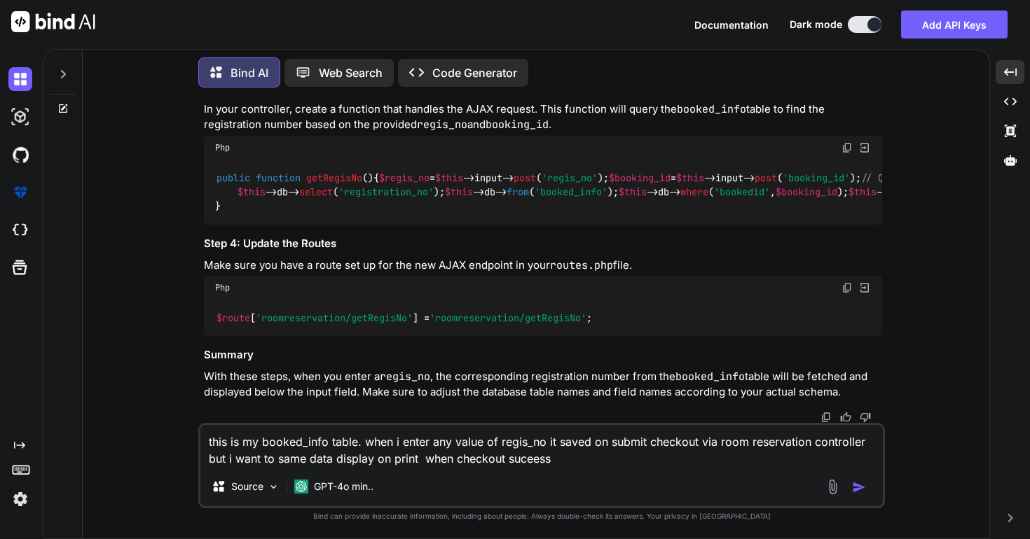
type textarea "this is my booked_info table. when i enter any value of regis_no it saved on su…"
type textarea "x"
type textarea "this is my booked_info table. when i enter any value of regis_no it saved on su…"
type textarea "x"
type textarea "this is my booked_info table. when i enter any value of regis_no it saved on su…"
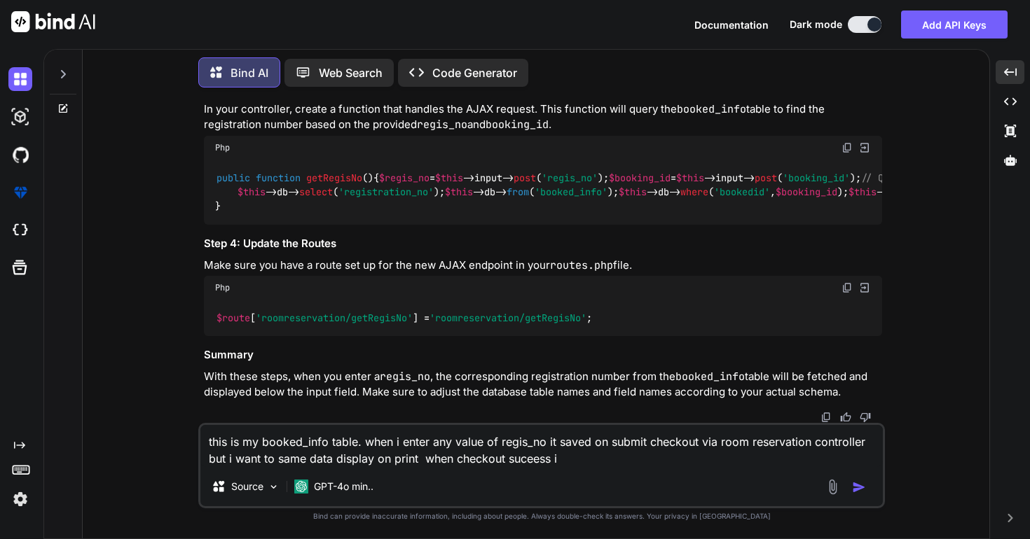
type textarea "x"
type textarea "this is my booked_info table. when i enter any value of regis_no it saved on su…"
type textarea "x"
type textarea "this is my booked_info table. when i enter any value of regis_no it saved on su…"
type textarea "x"
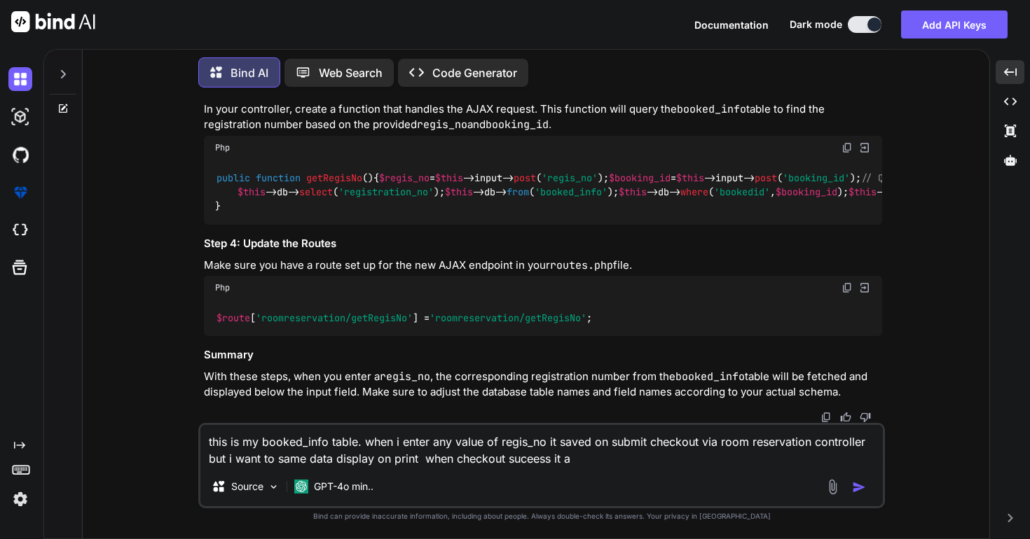
type textarea "this is my booked_info table. when i enter any value of regis_no it saved on su…"
type textarea "x"
type textarea "this is my booked_info table. when i enter any value of regis_no it saved on su…"
type textarea "x"
type textarea "this is my booked_info table. when i enter any value of regis_no it saved on su…"
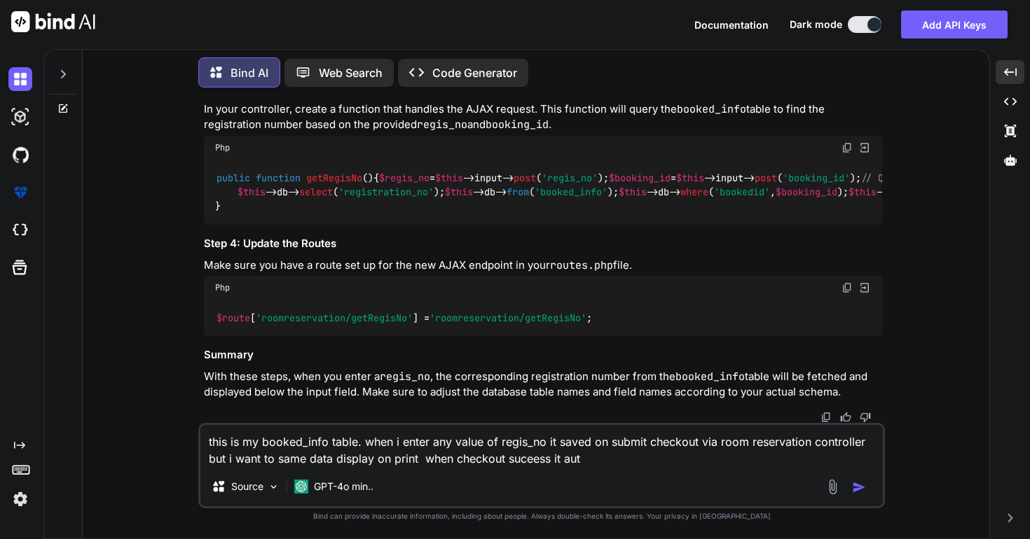
type textarea "x"
type textarea "this is my booked_info table. when i enter any value of regis_no it saved on su…"
type textarea "x"
type textarea "this is my booked_info table. when i enter any value of regis_no it saved on su…"
type textarea "x"
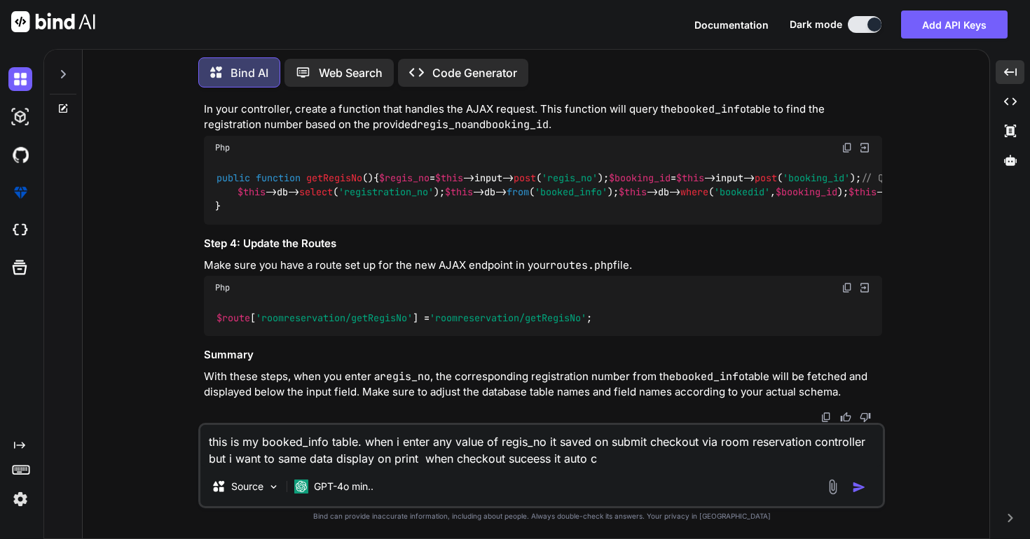
type textarea "this is my booked_info table. when i enter any value of regis_no it saved on su…"
type textarea "x"
type textarea "this is my booked_info table. when i enter any value of regis_no it saved on su…"
type textarea "x"
type textarea "this is my booked_info table. when i enter any value of regis_no it saved on su…"
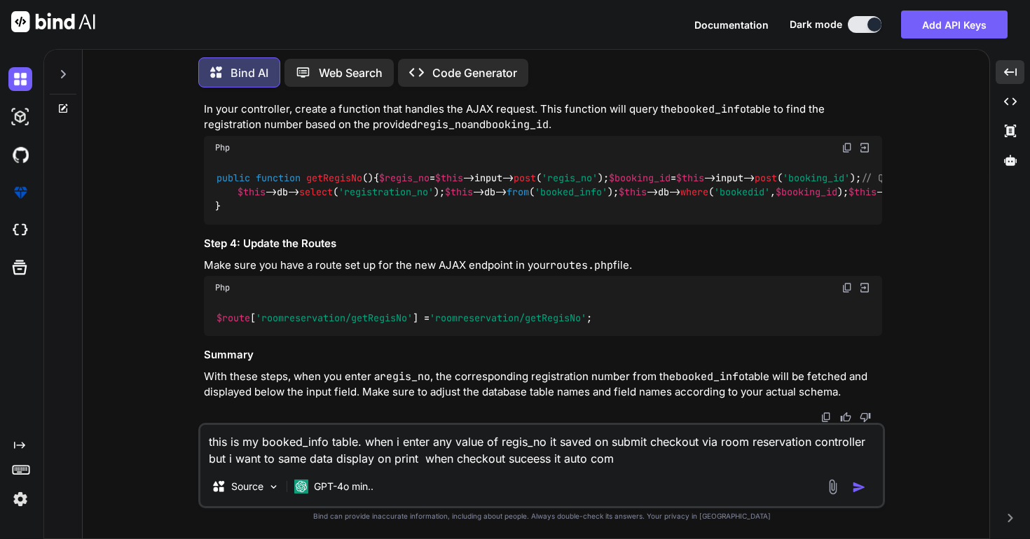
type textarea "x"
type textarea "this is my booked_info table. when i enter any value of regis_no it saved on su…"
type textarea "x"
type textarea "this is my booked_info table. when i enter any value of regis_no it saved on su…"
type textarea "x"
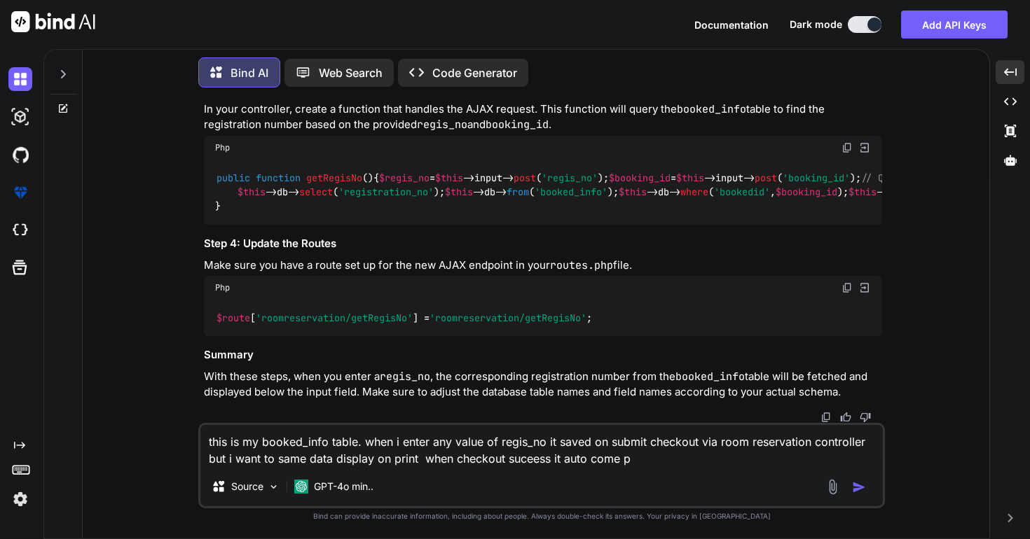
type textarea "this is my booked_info table. when i enter any value of regis_no it saved on su…"
type textarea "x"
type textarea "this is my booked_info table. when i enter any value of regis_no it saved on su…"
type textarea "x"
type textarea "this is my booked_info table. when i enter any value of regis_no it saved on su…"
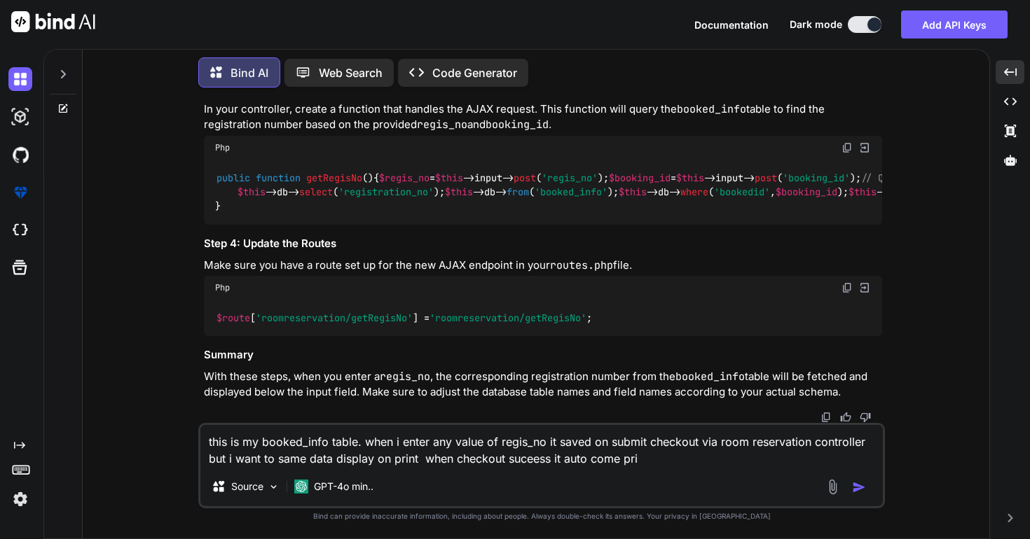
type textarea "x"
type textarea "this is my booked_info table. when i enter any value of regis_no it saved on su…"
type textarea "x"
type textarea "this is my booked_info table. when i enter any value of regis_no it saved on su…"
type textarea "x"
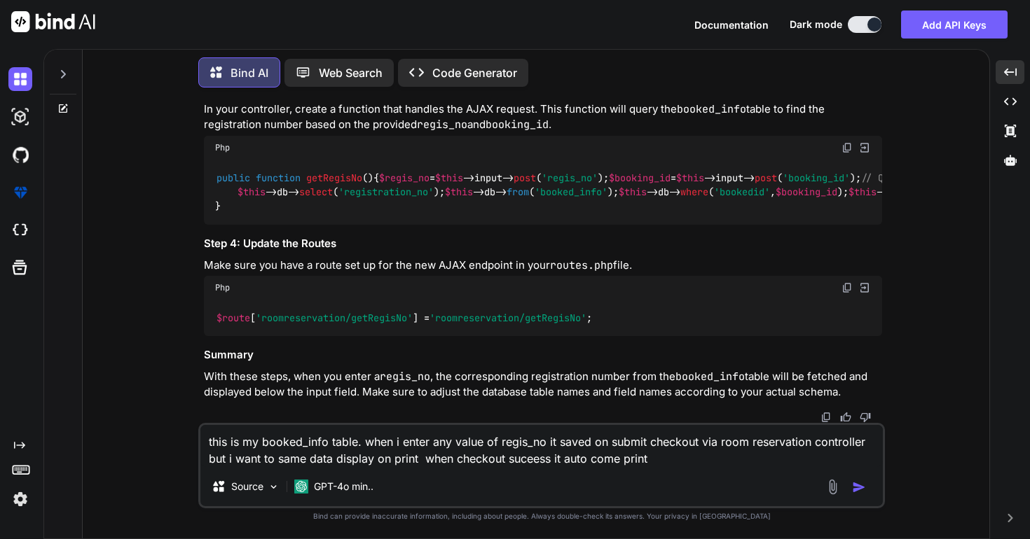
type textarea "this is my booked_info table. when i enter any value of regis_no it saved on su…"
type textarea "x"
type textarea "this is my booked_info table. when i enter any value of regis_no it saved on su…"
type textarea "x"
type textarea "this is my booked_info table. when i enter any value of regis_no it saved on su…"
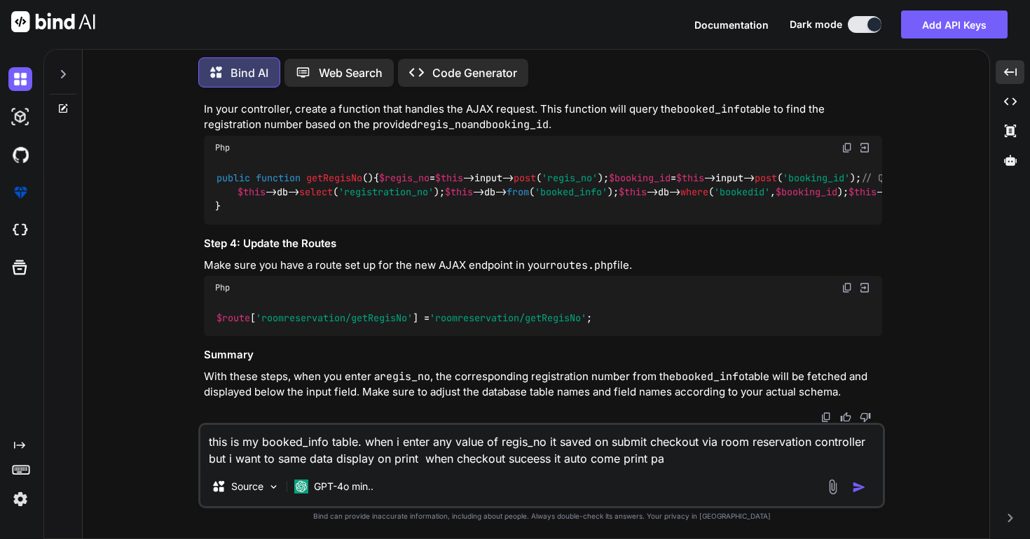
type textarea "x"
type textarea "this is my booked_info table. when i enter any value of regis_no it saved on su…"
type textarea "x"
type textarea "this is my booked_info table. when i enter any value of regis_no it saved on su…"
type textarea "x"
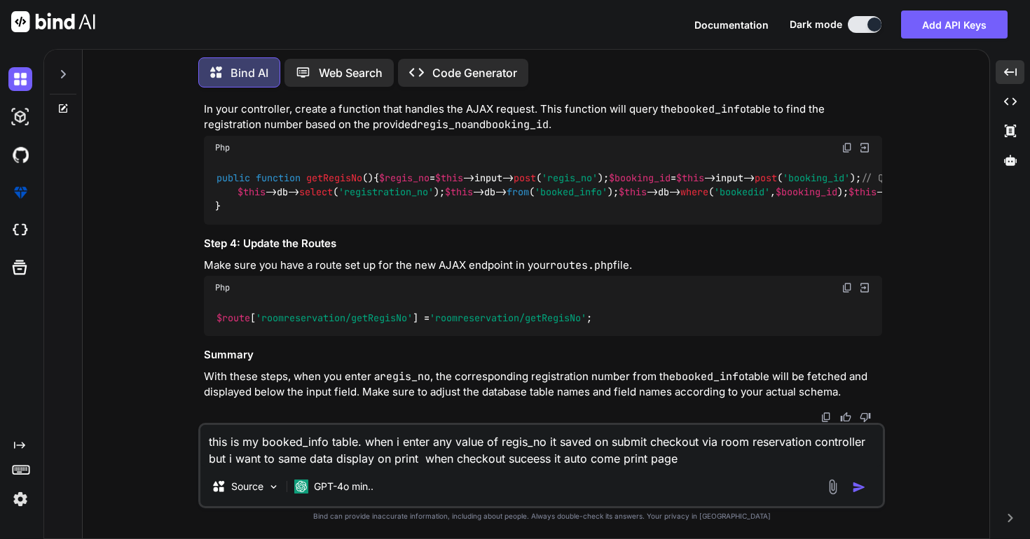
type textarea "this is my booked_info table. when i enter any value of regis_no it saved on su…"
type textarea "x"
type textarea "this is my booked_info table. when i enter any value of regis_no it saved on su…"
type textarea "x"
type textarea "this is my booked_info table. when i enter any value of regis_no it saved on su…"
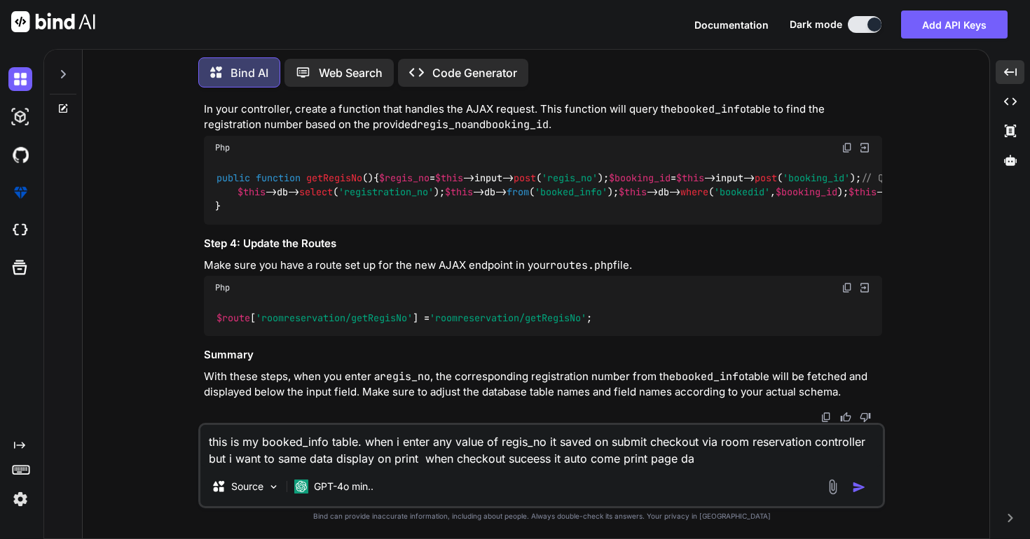
type textarea "x"
type textarea "this is my booked_info table. when i enter any value of regis_no it saved on su…"
type textarea "x"
type textarea "this is my booked_info table. when i enter any value of regis_no it saved on su…"
type textarea "x"
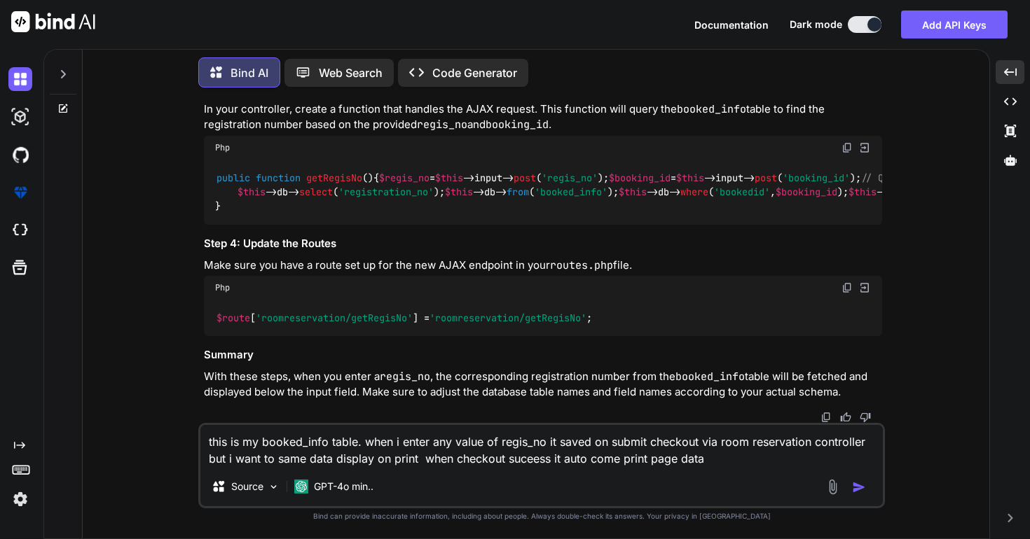
type textarea "this is my booked_info table. when i enter any value of regis_no it saved on su…"
type textarea "x"
type textarea "this is my booked_info table. when i enter any value of regis_no it saved on su…"
type textarea "x"
type textarea "this is my booked_info table. when i enter any value of regis_no it saved on su…"
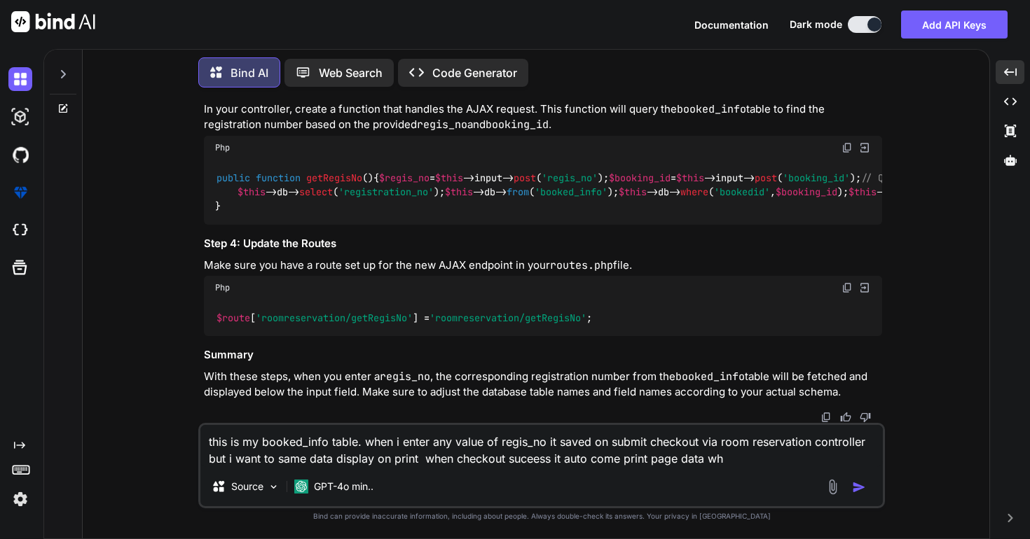
type textarea "x"
type textarea "this is my booked_info table. when i enter any value of regis_no it saved on su…"
type textarea "x"
type textarea "this is my booked_info table. when i enter any value of regis_no it saved on su…"
type textarea "x"
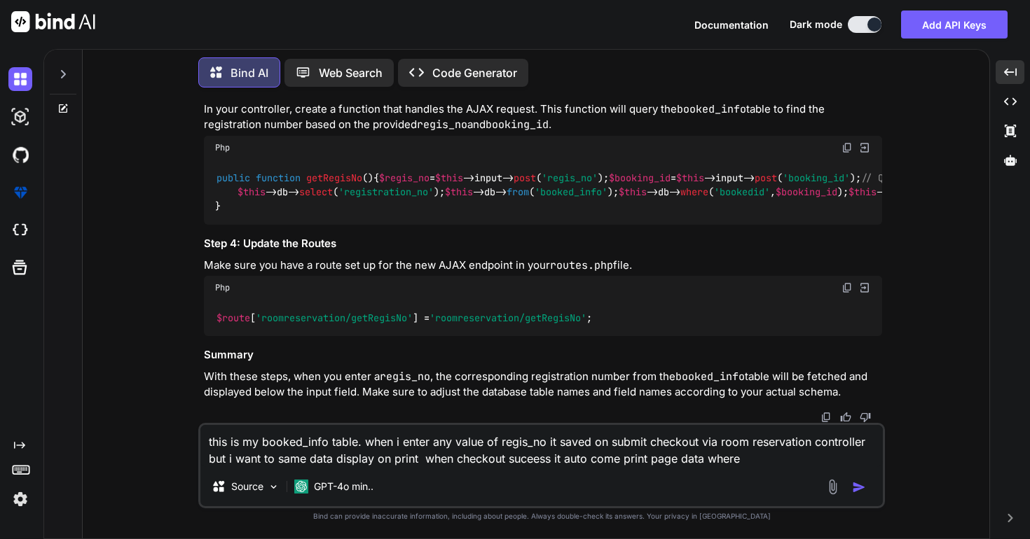
type textarea "this is my booked_info table. when i enter any value of regis_no it saved on su…"
type textarea "x"
type textarea "this is my booked_info table. when i enter any value of regis_no it saved on su…"
type textarea "x"
type textarea "this is my booked_info table. when i enter any value of regis_no it saved on su…"
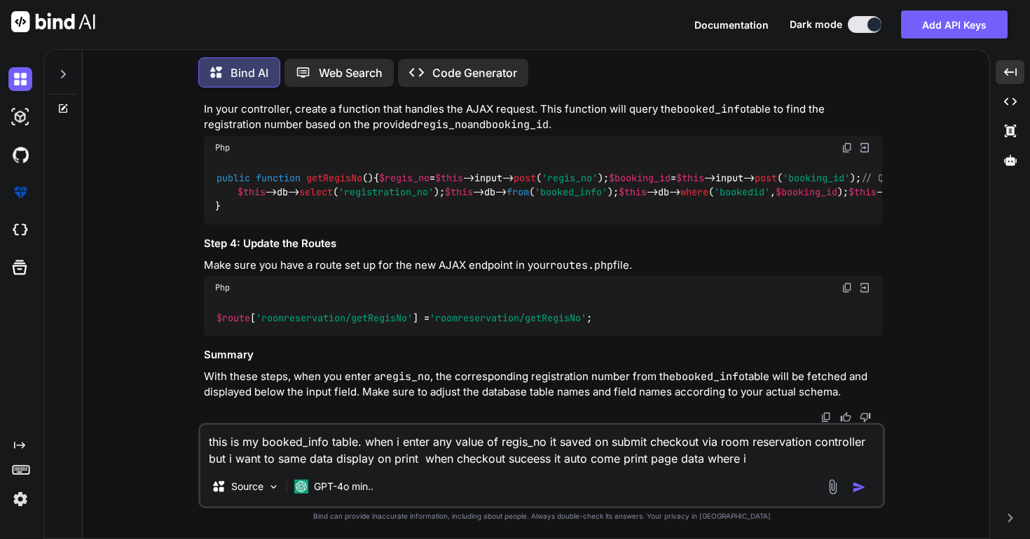
type textarea "x"
type textarea "this is my booked_info table. when i enter any value of regis_no it saved on su…"
type textarea "x"
type textarea "this is my booked_info table. when i enter any value of regis_no it saved on su…"
type textarea "x"
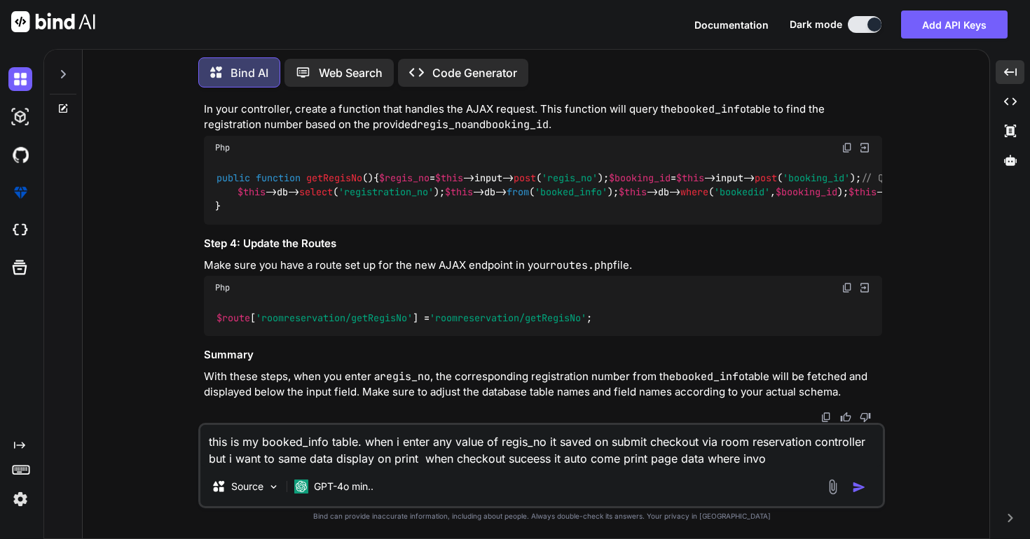
type textarea "this is my booked_info table. when i enter any value of regis_no it saved on su…"
type textarea "x"
type textarea "this is my booked_info table. when i enter any value of regis_no it saved on su…"
type textarea "x"
type textarea "this is my booked_info table. when i enter any value of regis_no it saved on su…"
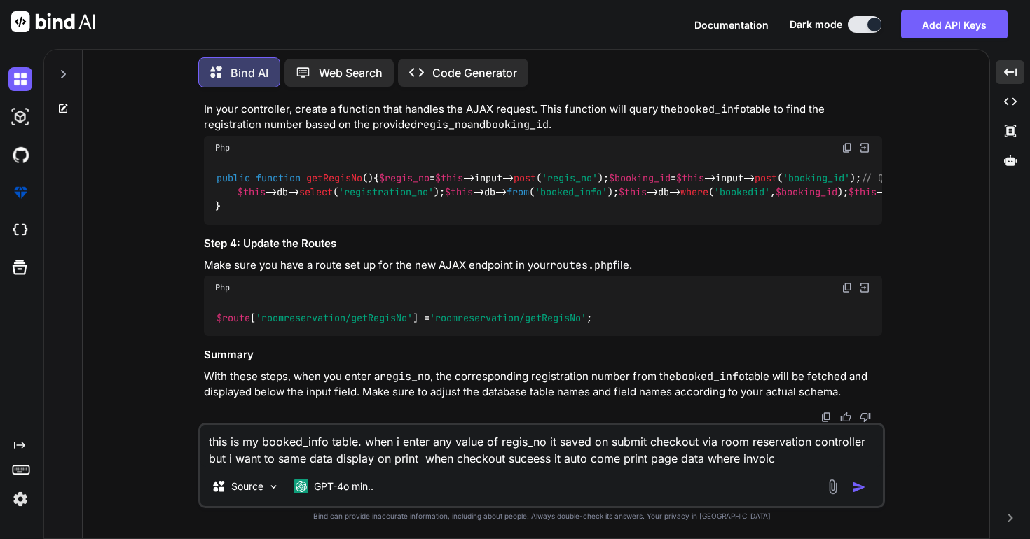
type textarea "x"
type textarea "this is my booked_info table. when i enter any value of regis_no it saved on su…"
type textarea "x"
type textarea "this is my booked_info table. when i enter any value of regis_no it saved on su…"
type textarea "x"
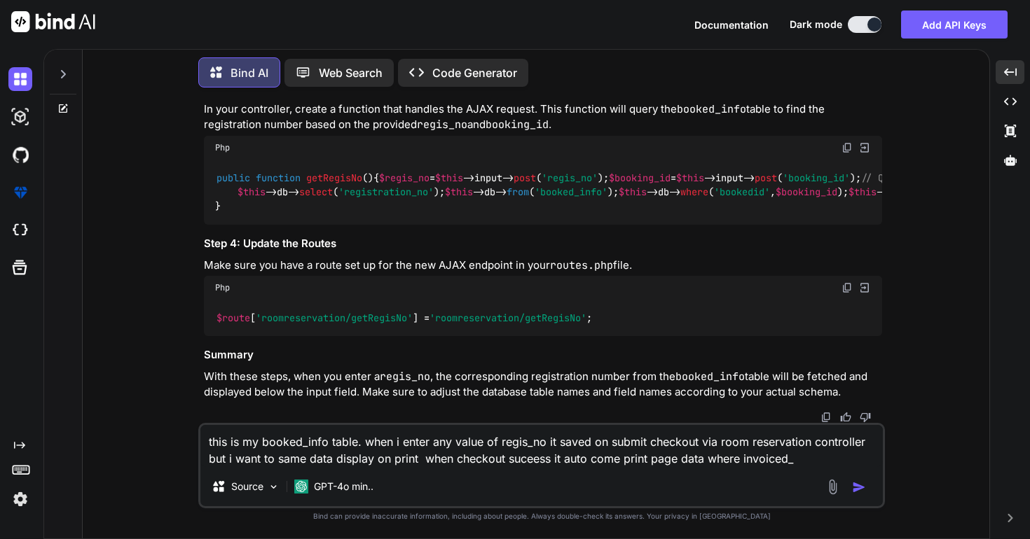
type textarea "this is my booked_info table. when i enter any value of regis_no it saved on su…"
type textarea "x"
type textarea "this is my booked_info table. when i enter any value of regis_no it saved on su…"
type textarea "x"
type textarea "this is my booked_info table. when i enter any value of regis_no it saved on su…"
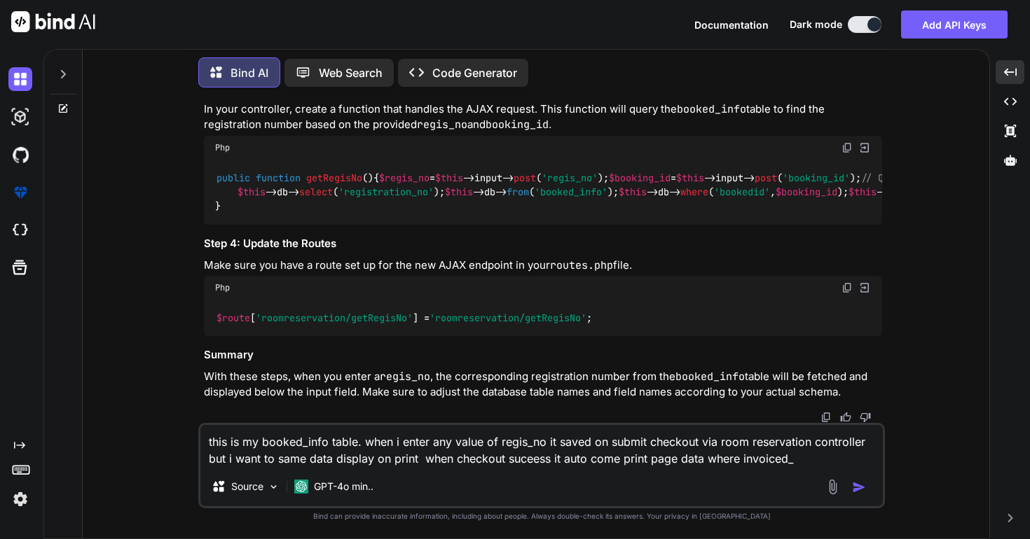
type textarea "x"
type textarea "this is my booked_info table. when i enter any value of regis_no it saved on su…"
type textarea "x"
type textarea "this is my booked_info table. when i enter any value of regis_no it saved on su…"
type textarea "x"
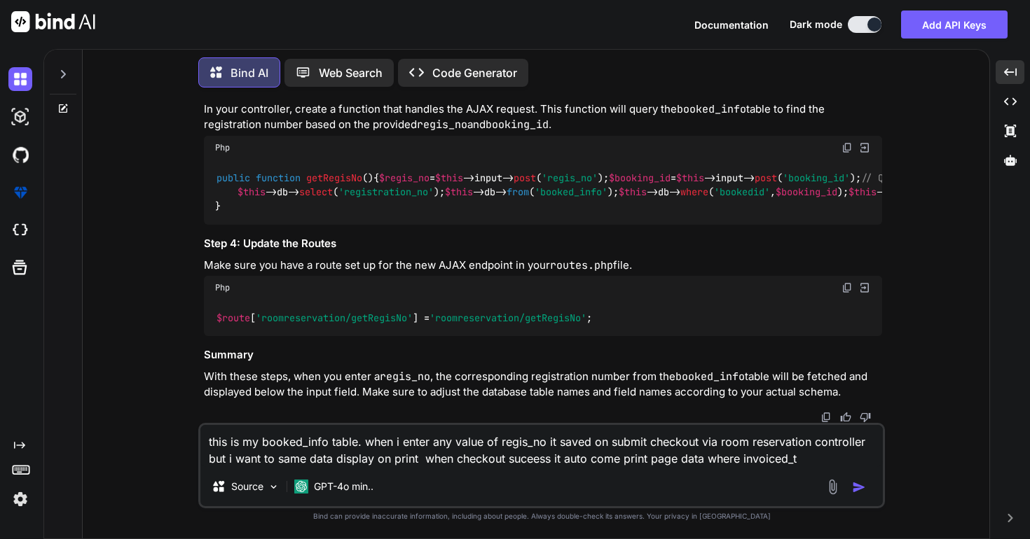
type textarea "this is my booked_info table. when i enter any value of regis_no it saved on su…"
type textarea "x"
type textarea "this is my booked_info table. when i enter any value of regis_no it saved on su…"
type textarea "x"
type textarea "this is my booked_info table. when i enter any value of regis_no it saved on su…"
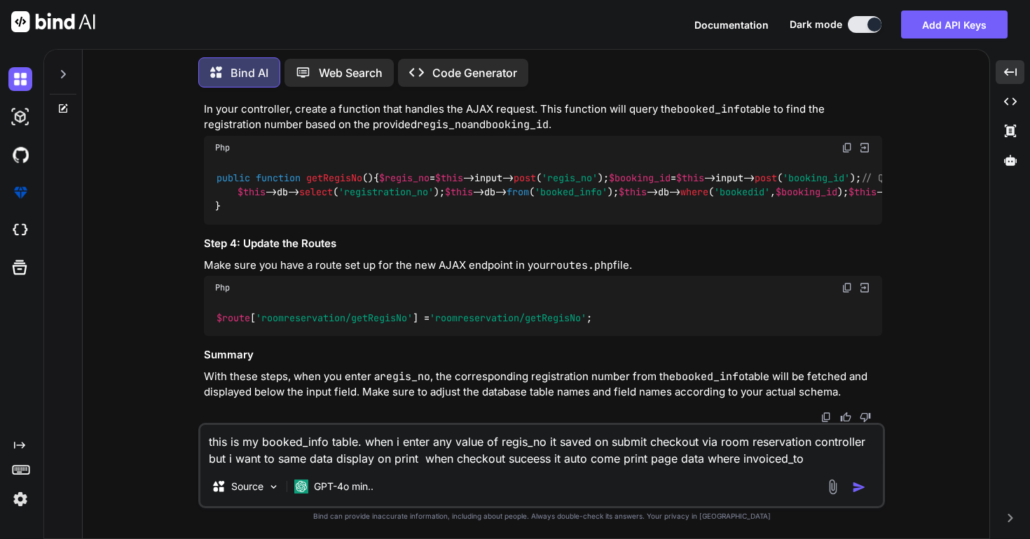
type textarea "x"
type textarea "this is my booked_info table. when i enter any value of regis_no it saved on su…"
type textarea "x"
type textarea "this is my booked_info table. when i enter any value of regis_no it saved on su…"
type textarea "x"
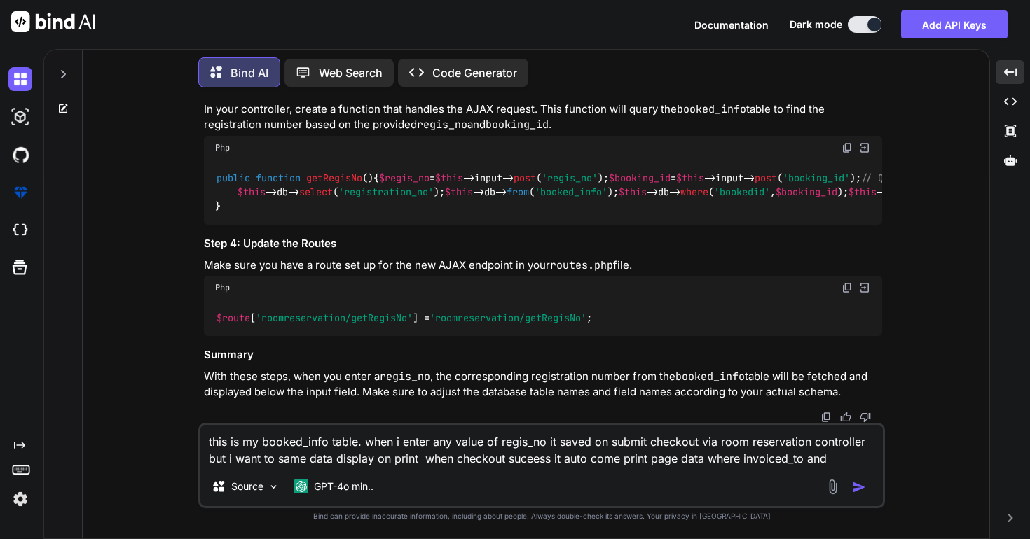
type textarea "this is my booked_info table. when i enter any value of regis_no it saved on su…"
type textarea "x"
type textarea "this is my booked_info table. when i enter any value of regis_no it saved on su…"
type textarea "x"
type textarea "this is my booked_info table. when i enter any value of regis_no it saved on su…"
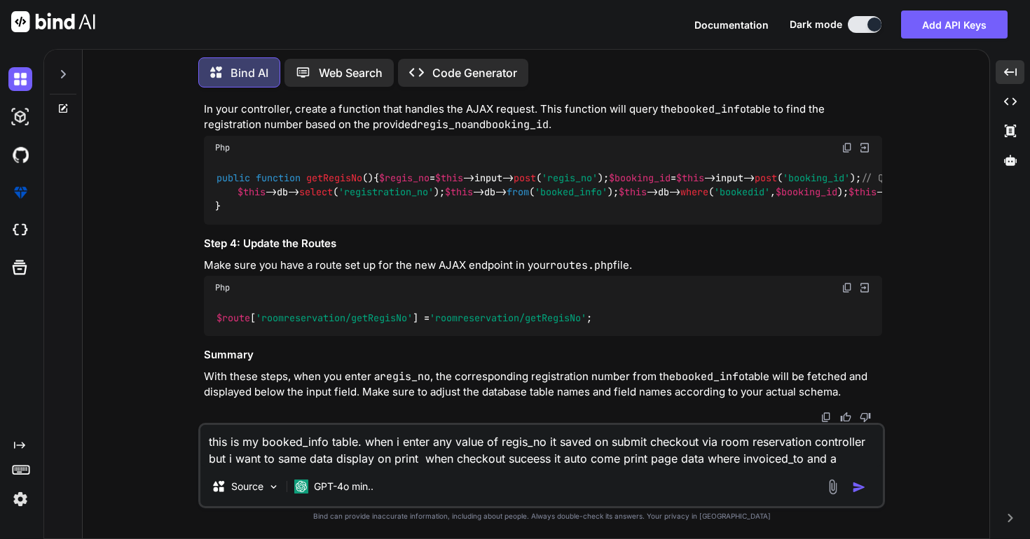
type textarea "x"
type textarea "this is my booked_info table. when i enter any value of regis_no it saved on su…"
type textarea "x"
type textarea "this is my booked_info table. when i enter any value of regis_no it saved on su…"
type textarea "x"
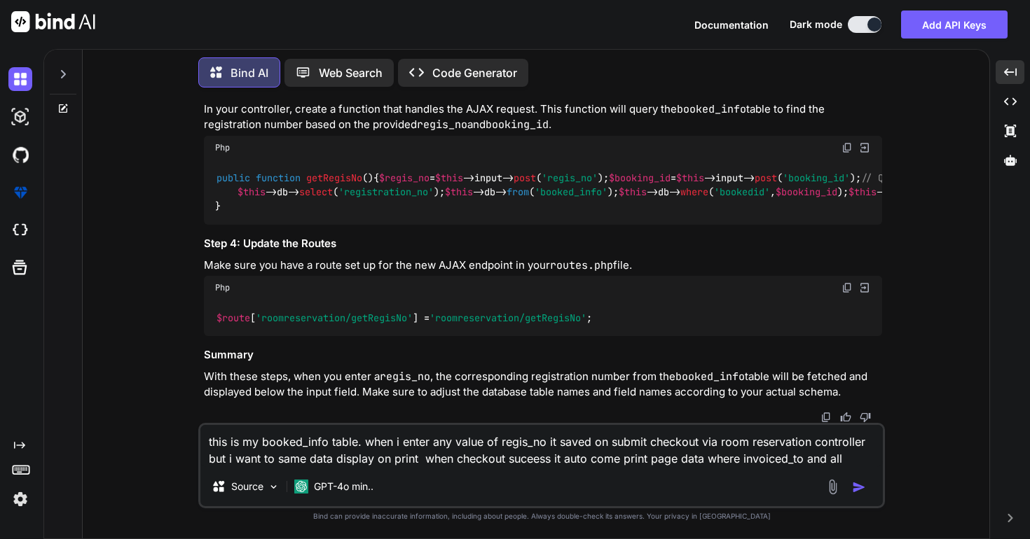
type textarea "this is my booked_info table. when i enter any value of regis_no it saved on su…"
type textarea "x"
type textarea "this is my booked_info table. when i enter any value of regis_no it saved on su…"
type textarea "x"
type textarea "this is my booked_info table. when i enter any value of regis_no it saved on su…"
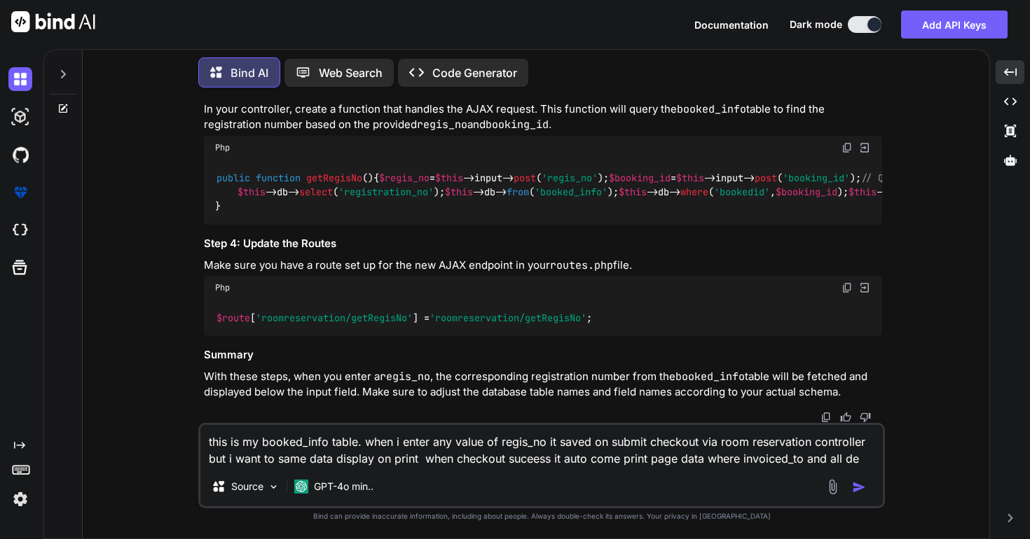
type textarea "x"
type textarea "this is my booked_info table. when i enter any value of regis_no it saved on su…"
type textarea "x"
type textarea "this is my booked_info table. when i enter any value of regis_no it saved on su…"
type textarea "x"
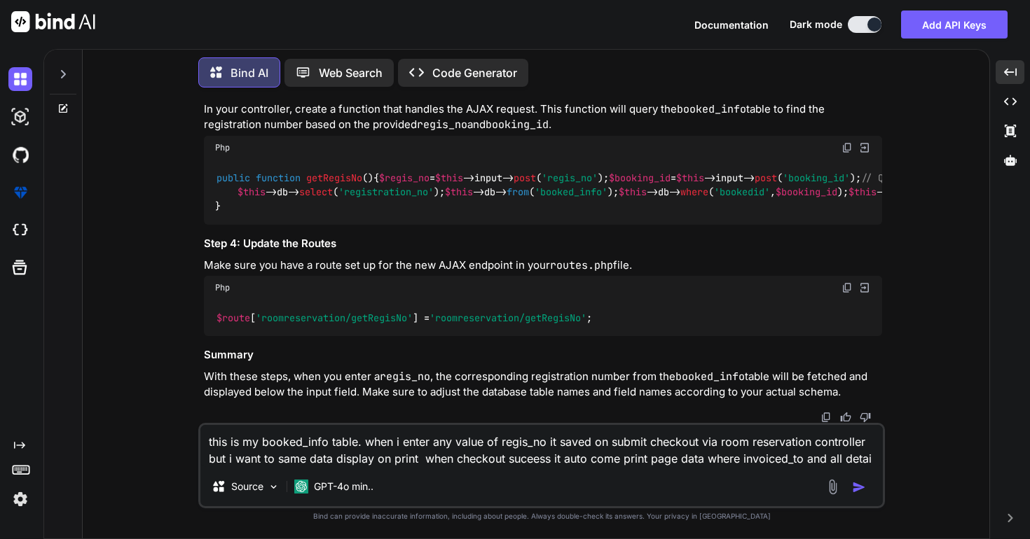
type textarea "this is my booked_info table. when i enter any value of regis_no it saved on su…"
type textarea "x"
type textarea "this is my booked_info table. when i enter any value of regis_no it saved on su…"
type textarea "x"
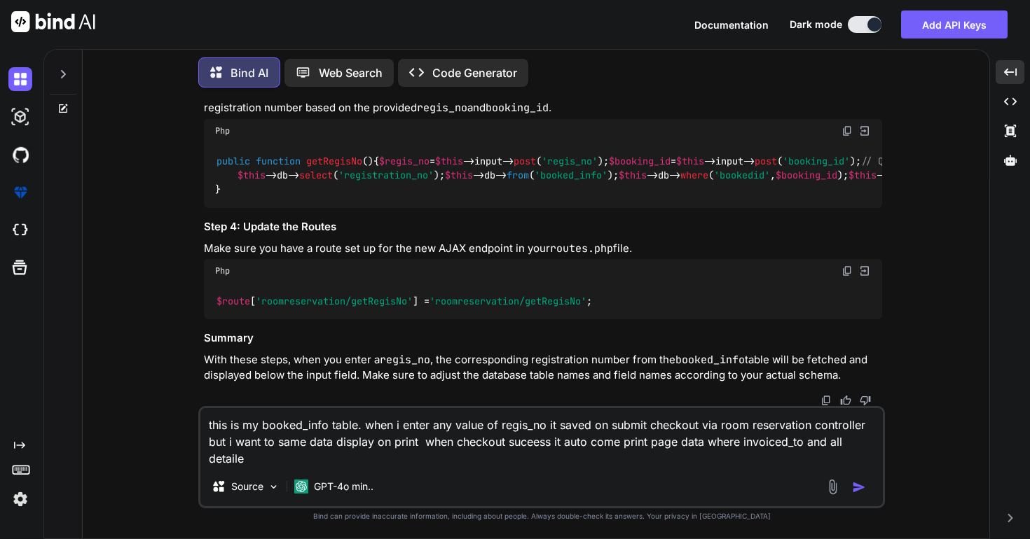
type textarea "this is my booked_info table. when i enter any value of regis_no it saved on su…"
type textarea "x"
type textarea "this is my booked_info table. when i enter any value of regis_no it saved on su…"
type textarea "x"
type textarea "this is my booked_info table. when i enter any value of regis_no it saved on su…"
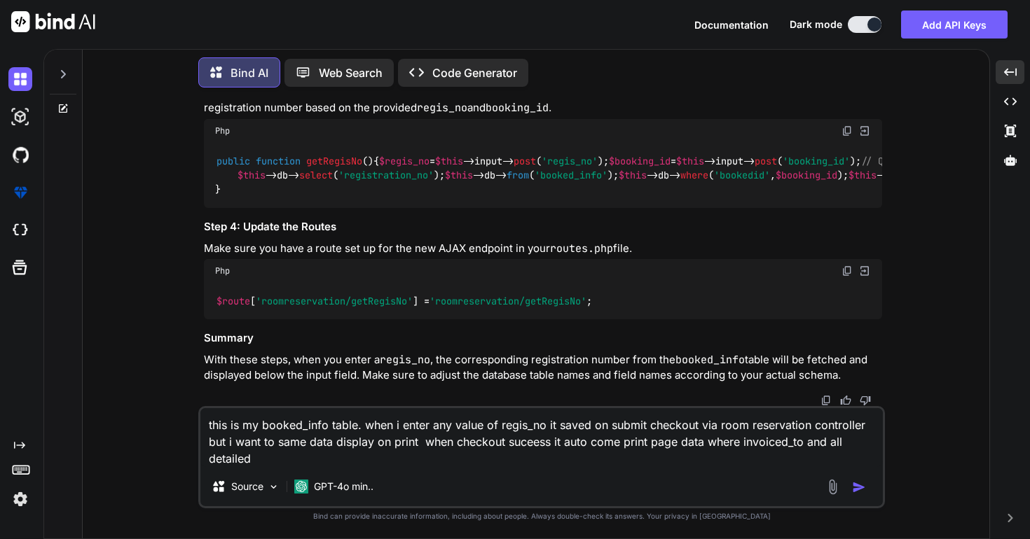
type textarea "x"
type textarea "this is my booked_info table. when i enter any value of regis_no it saved on su…"
type textarea "x"
type textarea "this is my booked_info table. when i enter any value of regis_no it saved on su…"
type textarea "x"
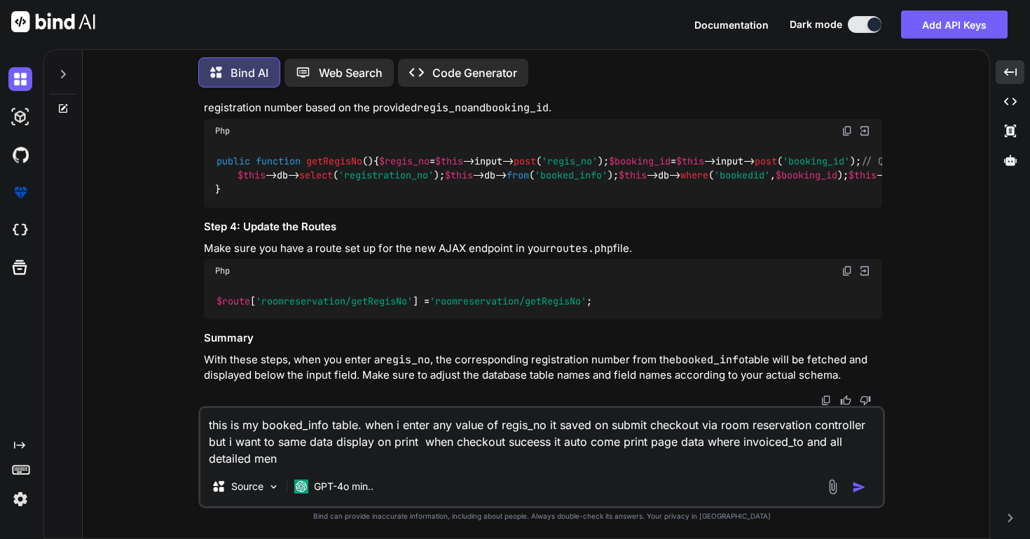
type textarea "this is my booked_info table. when i enter any value of regis_no it saved on su…"
type textarea "x"
type textarea "this is my booked_info table. when i enter any value of regis_no it saved on su…"
type textarea "x"
type textarea "this is my booked_info table. when i enter any value of regis_no it saved on su…"
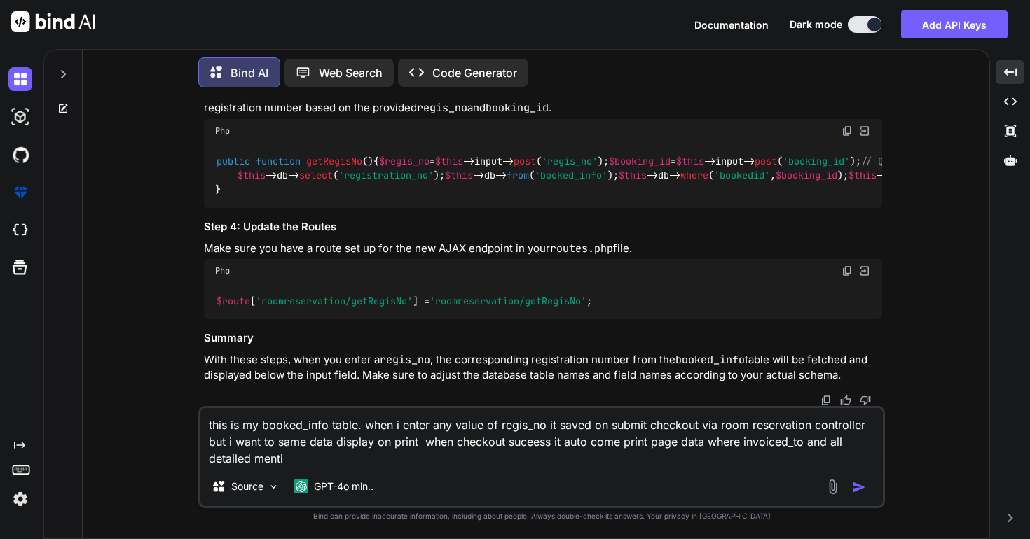
type textarea "x"
type textarea "this is my booked_info table. when i enter any value of regis_no it saved on su…"
type textarea "x"
type textarea "this is my booked_info table. when i enter any value of regis_no it saved on su…"
type textarea "x"
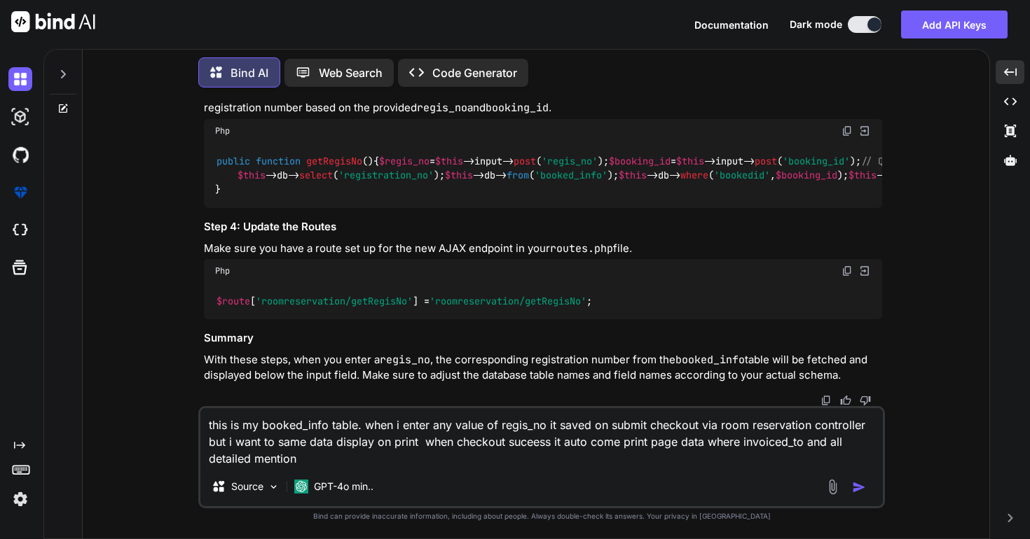
type textarea "this is my booked_info table. when i enter any value of regis_no it saved on su…"
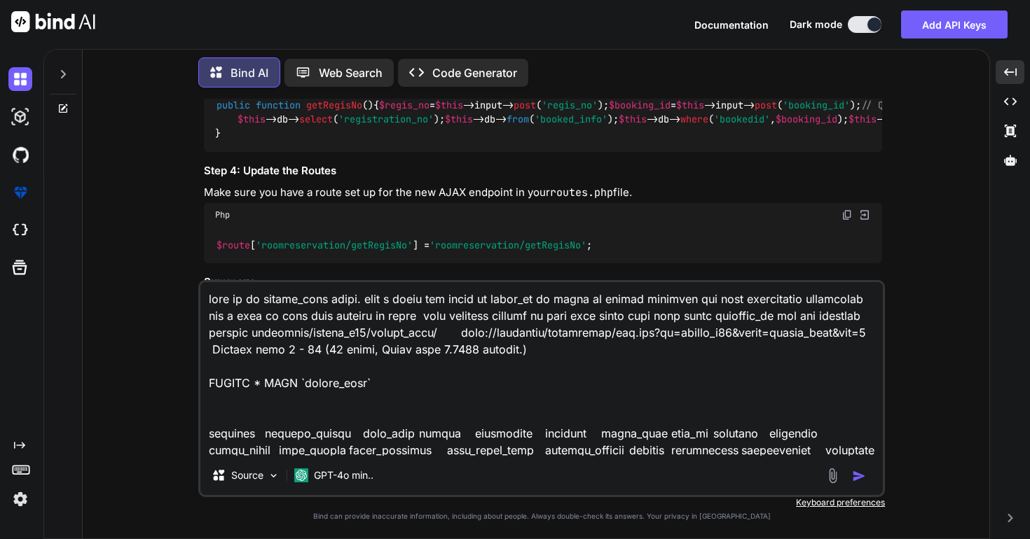
scroll to position [2153, 0]
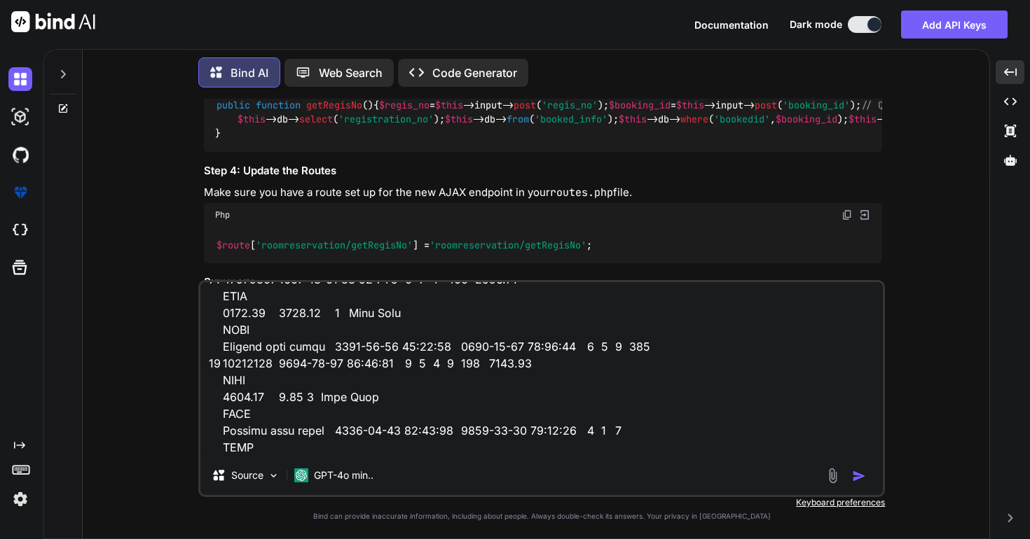
type textarea "x"
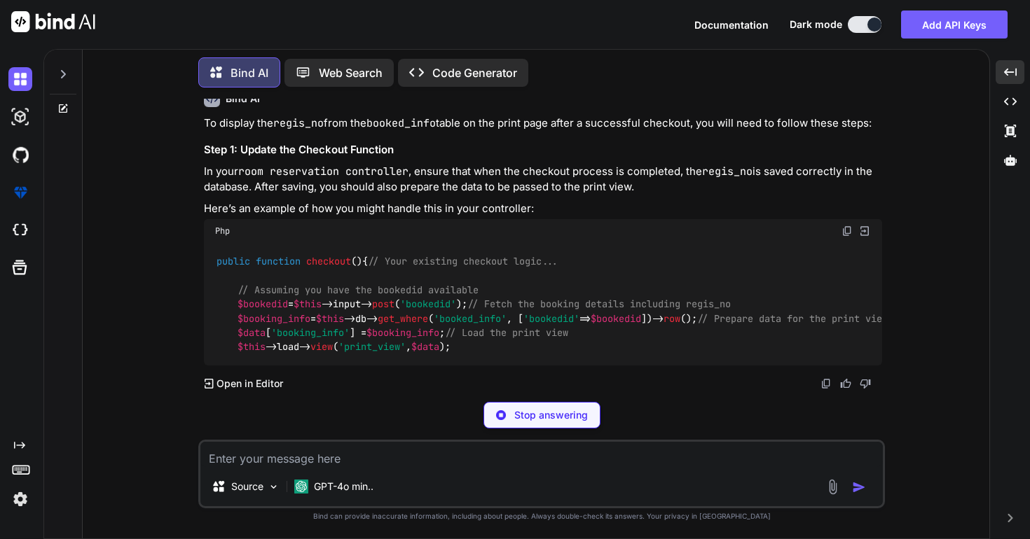
scroll to position [7630, 0]
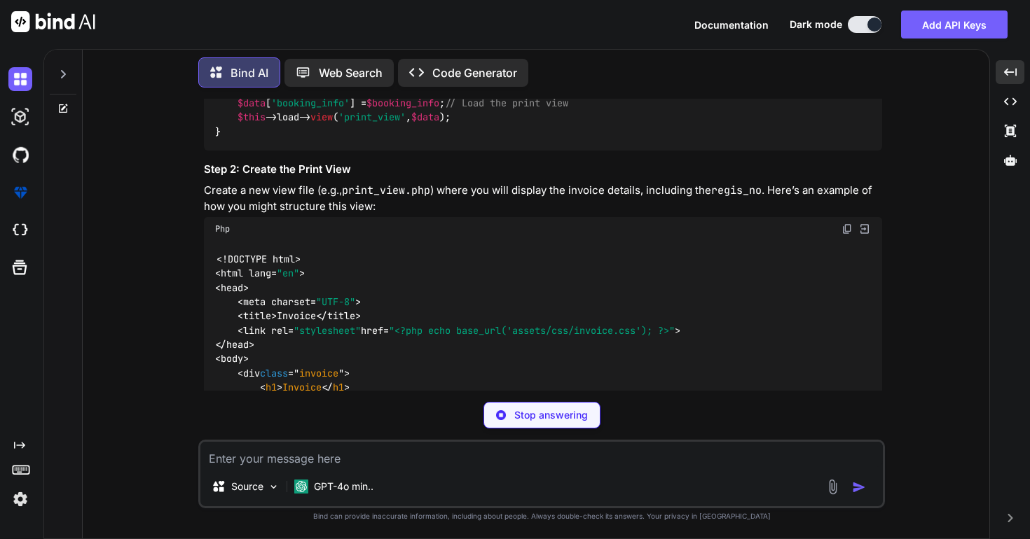
type textarea "x"
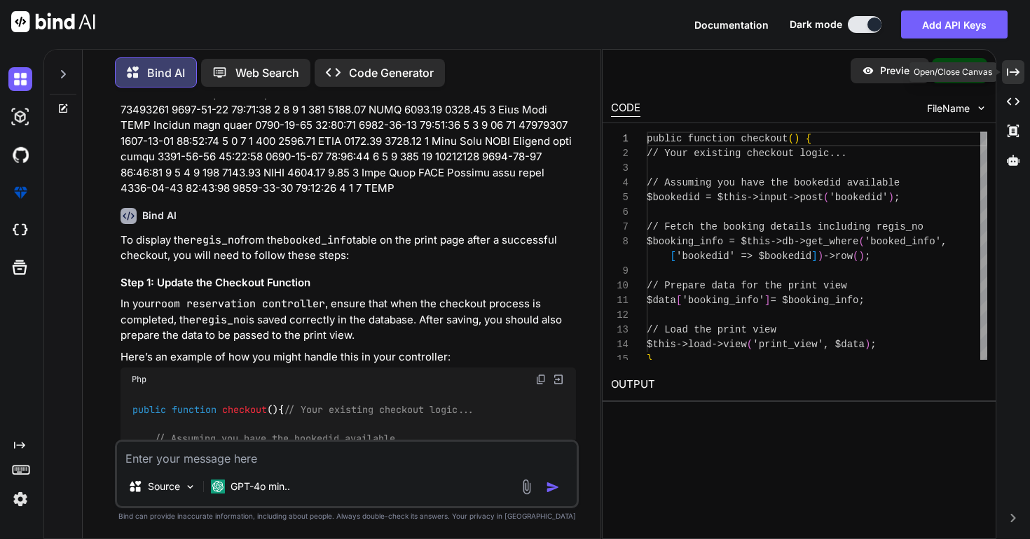
click at [1012, 75] on icon "Created with Pixso." at bounding box center [1013, 72] width 13 height 13
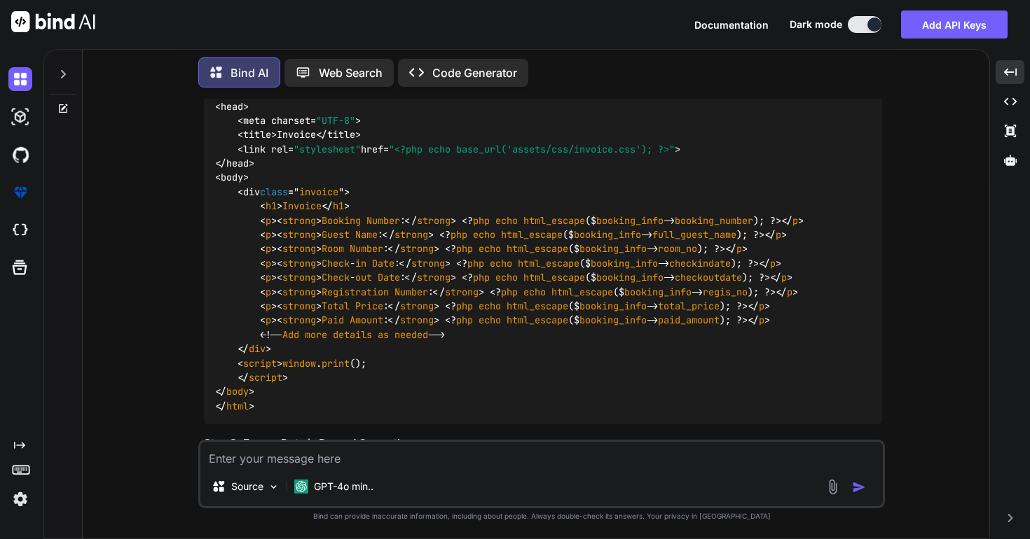
scroll to position [7813, 0]
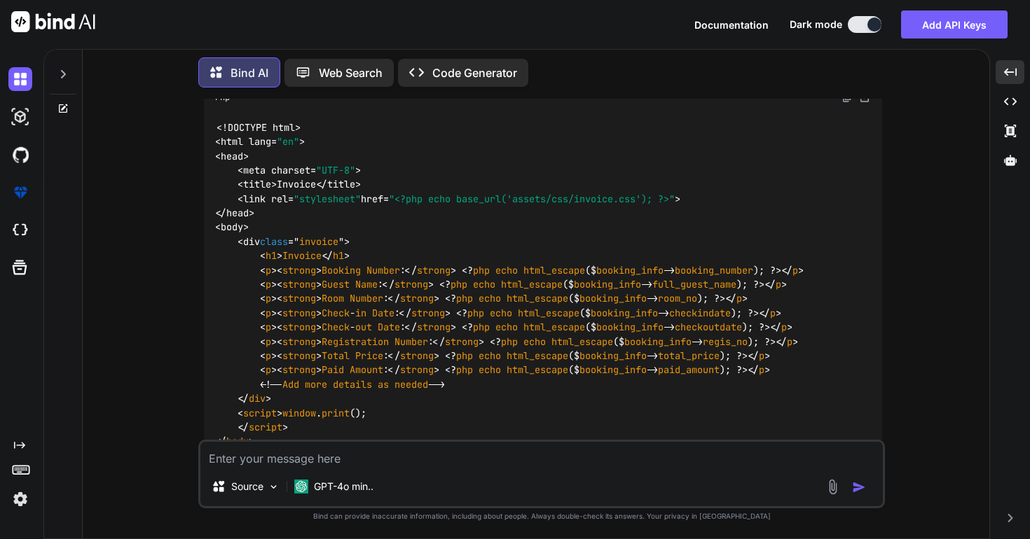
scroll to position [7761, 0]
copy span "checkout"
drag, startPoint x: 218, startPoint y: 166, endPoint x: 373, endPoint y: 166, distance: 155.5
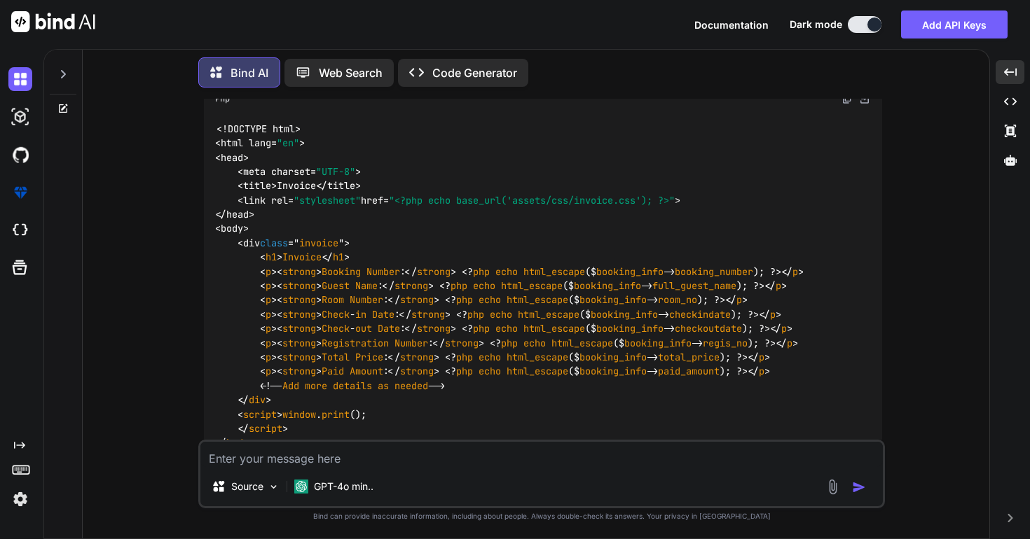
copy code "public function checkout ( ) {"
